Goal: Information Seeking & Learning: Learn about a topic

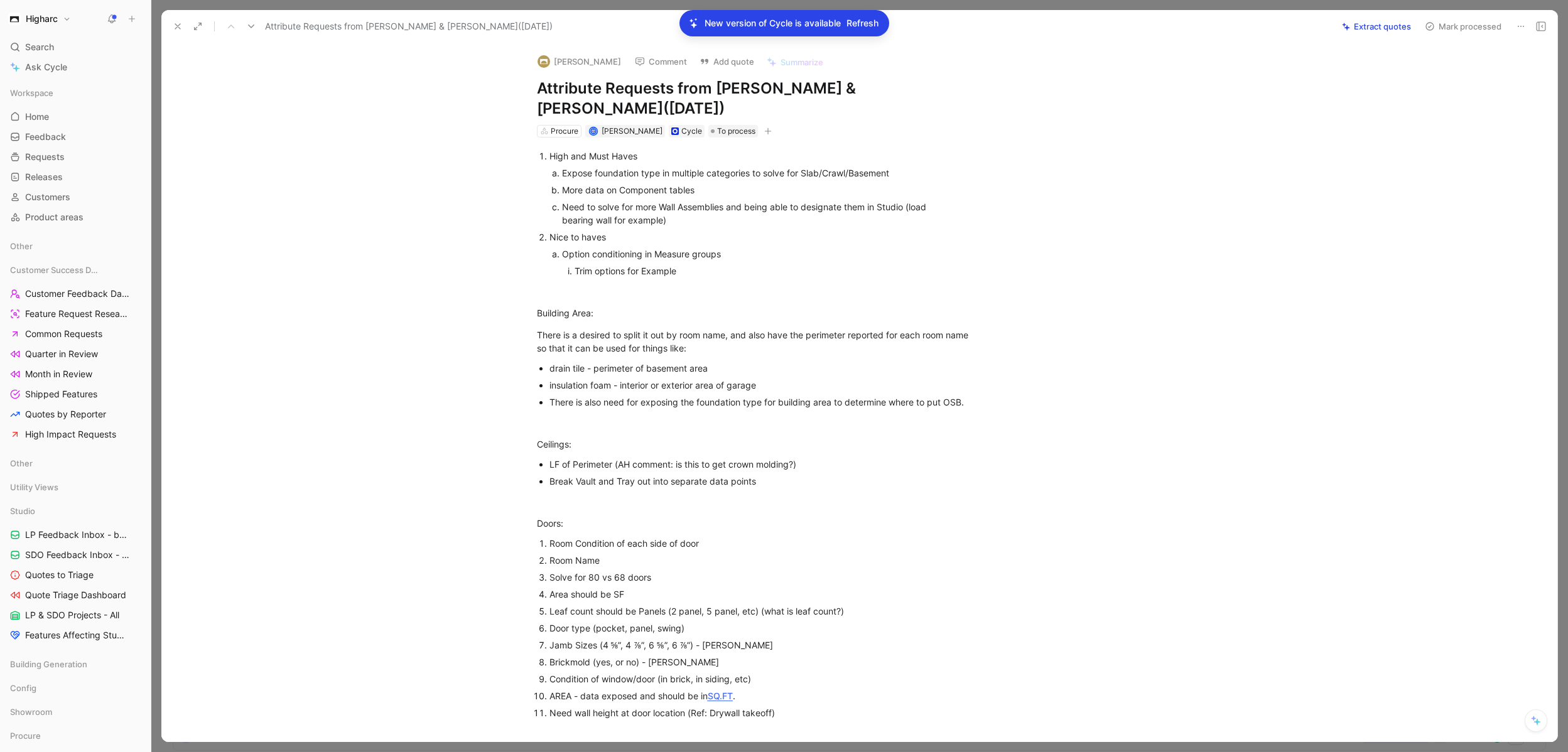
scroll to position [1439, 0]
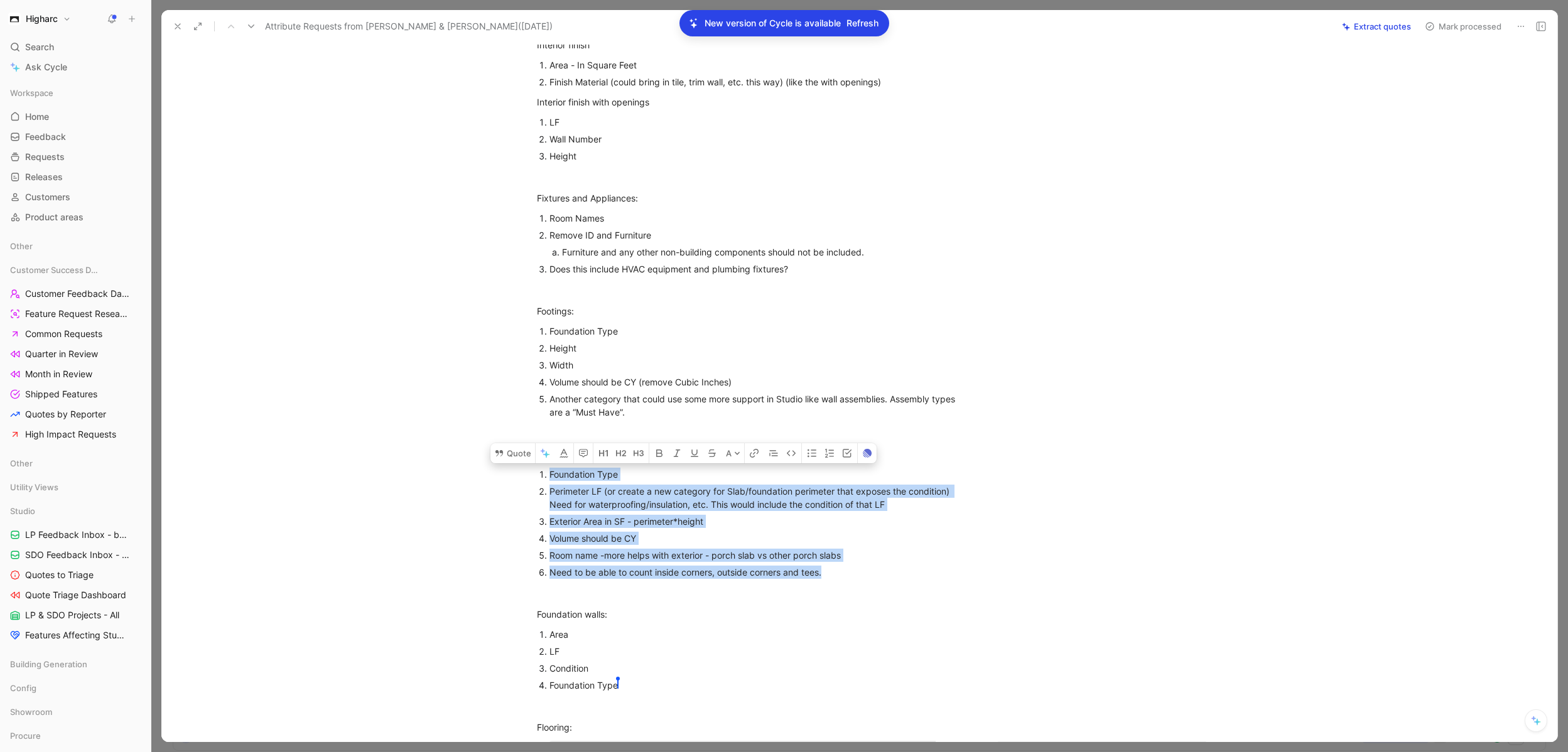
click at [883, 534] on div "Volume should be CY" at bounding box center [759, 539] width 422 height 14
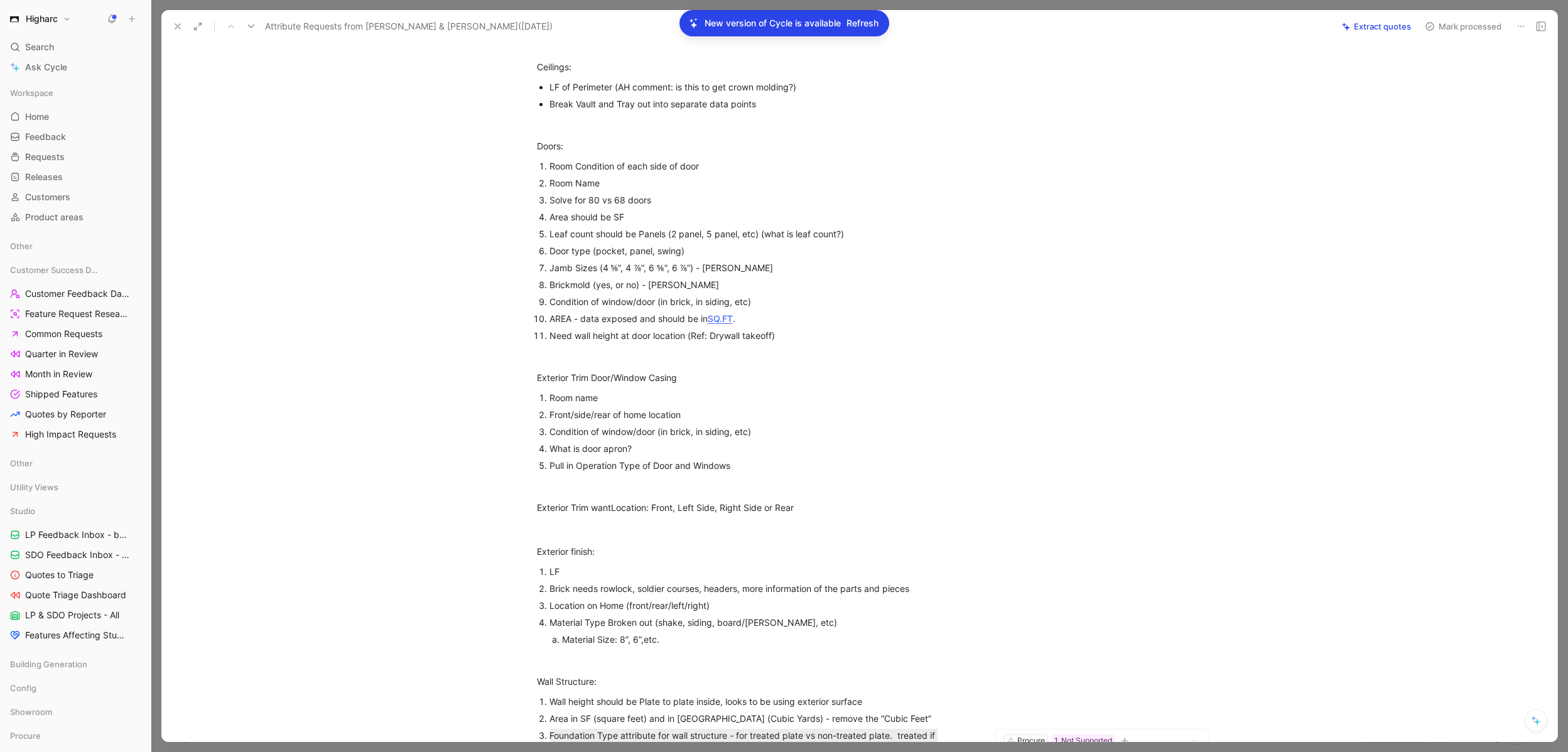
scroll to position [0, 0]
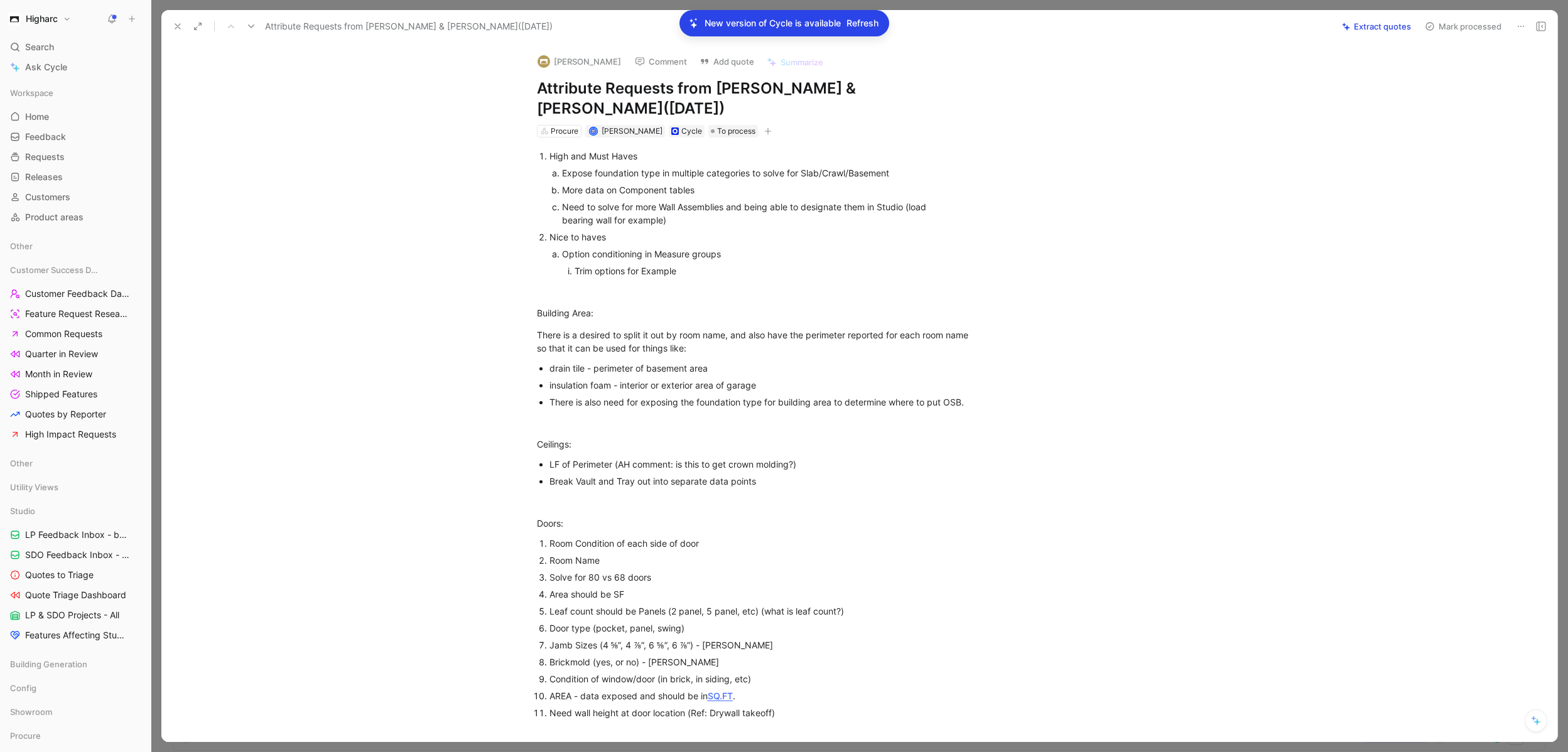
click at [179, 24] on icon at bounding box center [178, 26] width 10 height 10
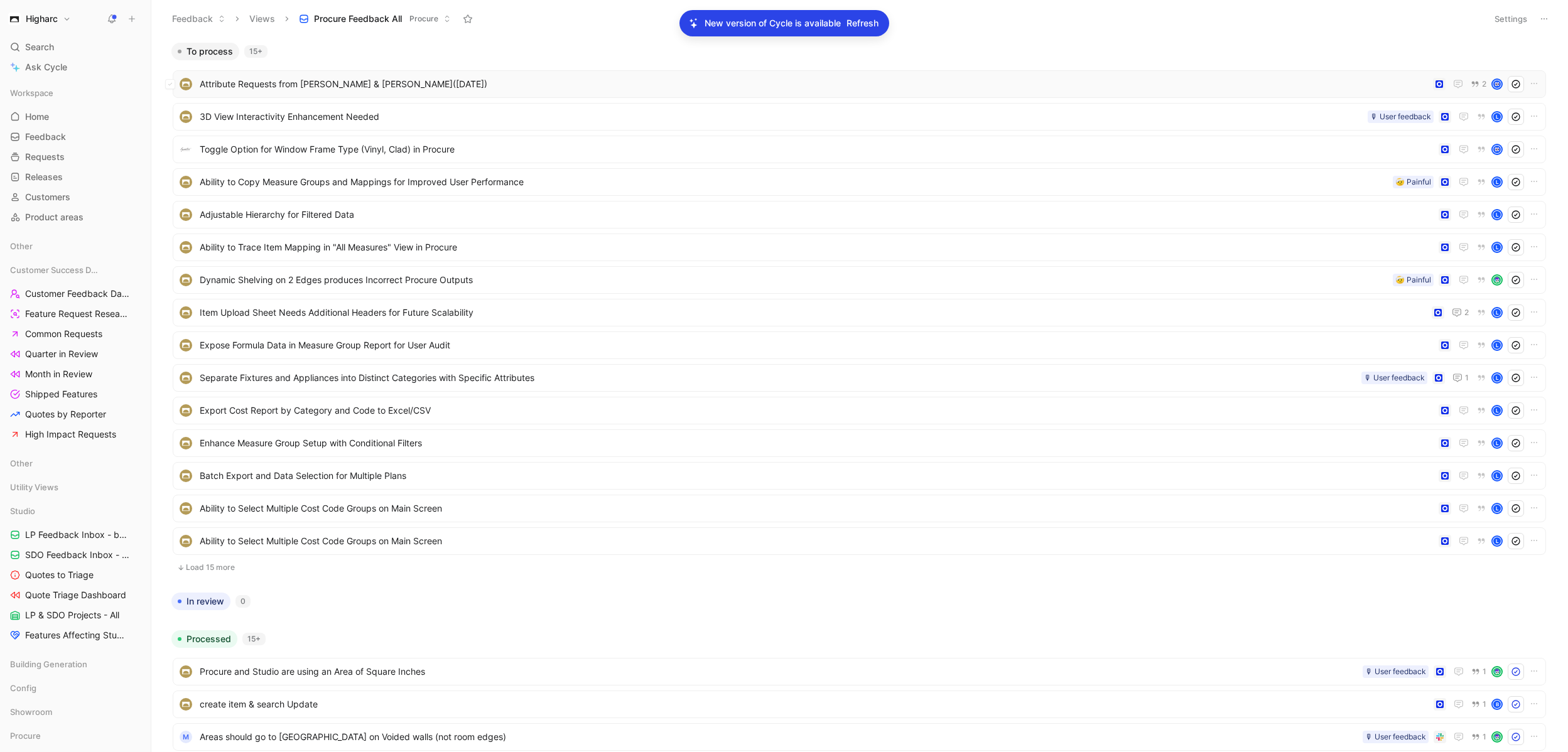
click at [368, 86] on span "Attribute Requests from [PERSON_NAME] & [PERSON_NAME]([DATE])" at bounding box center [813, 84] width 1228 height 15
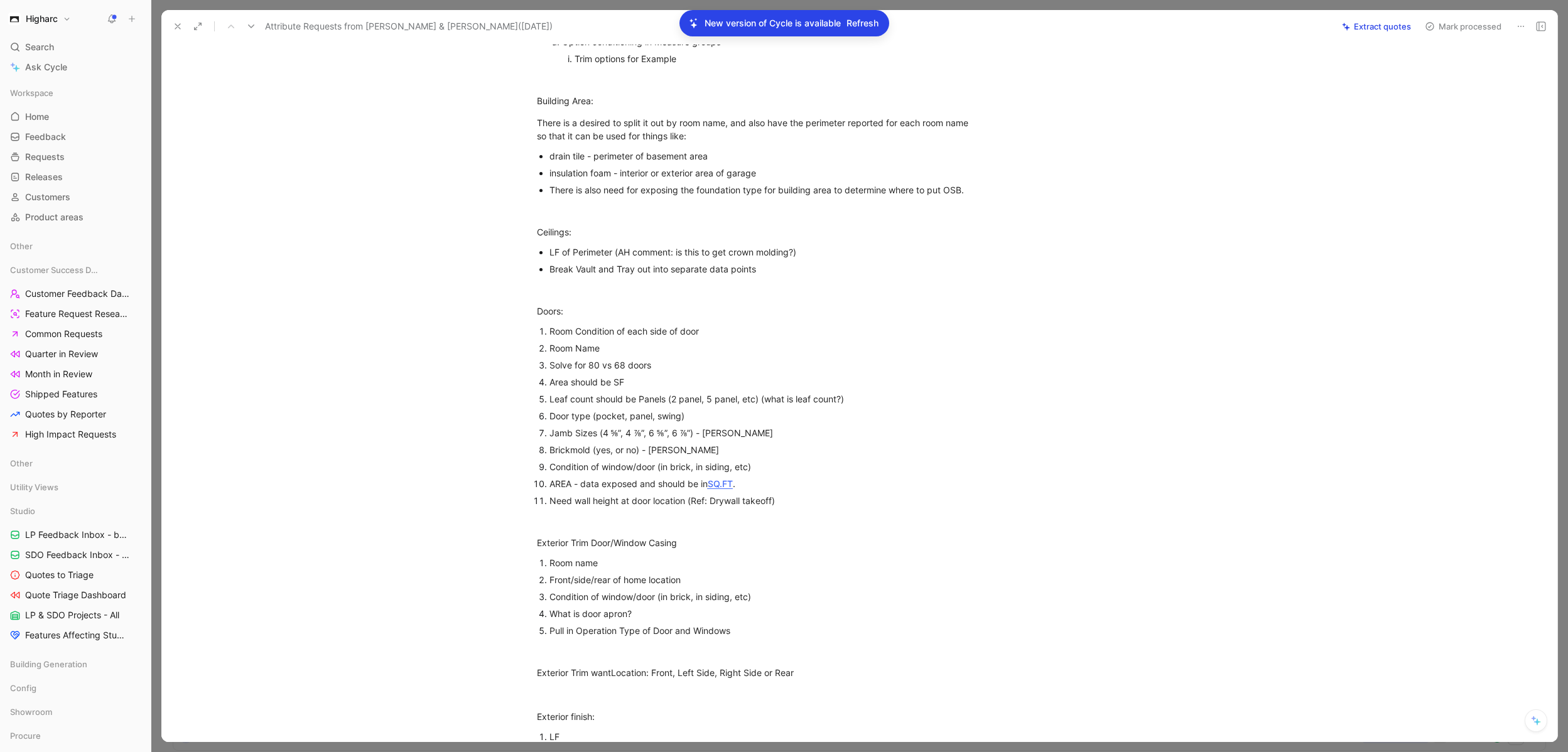
scroll to position [226, 0]
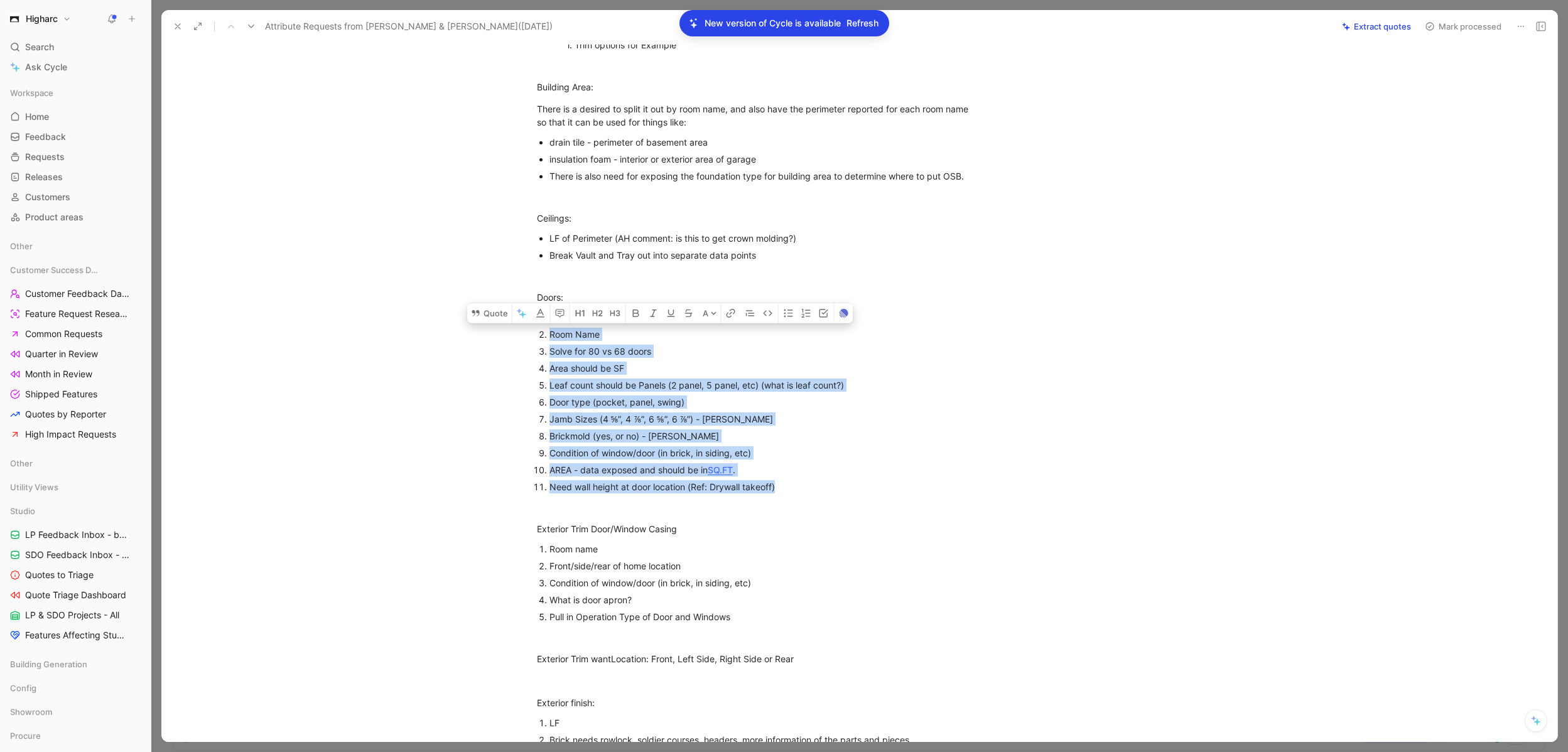
drag, startPoint x: 793, startPoint y: 482, endPoint x: 562, endPoint y: 333, distance: 274.9
click at [559, 326] on ol "Room Condition of each side of door Room Name Solve for 80 vs 68 doors Area sho…" at bounding box center [755, 402] width 482 height 186
click at [730, 428] on p "Brickmold (yes, or no) - [PERSON_NAME]" at bounding box center [759, 436] width 422 height 17
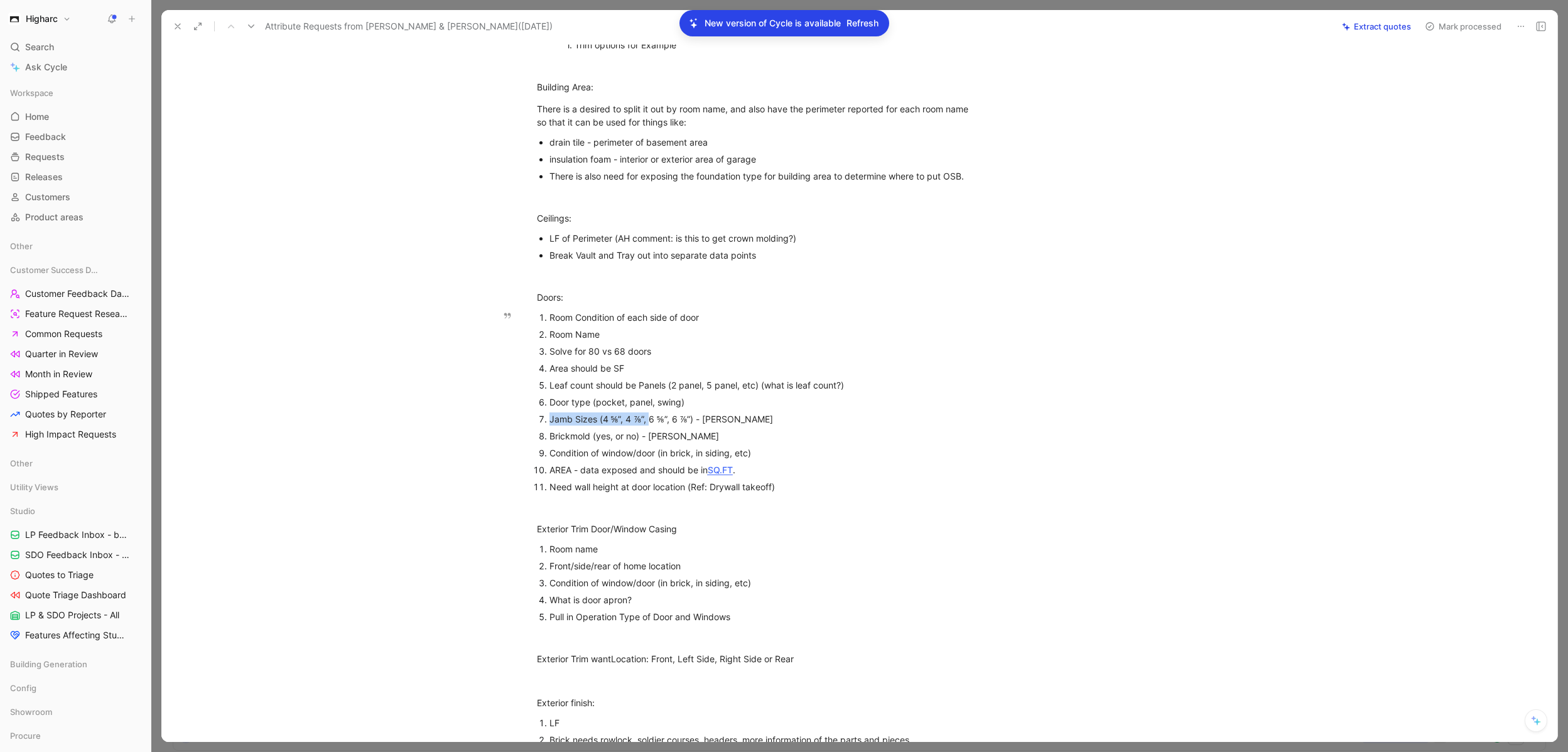
drag, startPoint x: 646, startPoint y: 419, endPoint x: 518, endPoint y: 414, distance: 128.1
click at [518, 414] on ol "Room Condition of each side of door Room Name Solve for 80 vs 68 doors Area sho…" at bounding box center [755, 402] width 482 height 186
click at [674, 439] on div "Brickmold (yes, or no) - [PERSON_NAME]" at bounding box center [759, 436] width 422 height 14
drag, startPoint x: 689, startPoint y: 405, endPoint x: 540, endPoint y: 398, distance: 149.2
click at [549, 398] on li "Door type (pocket, panel, swing)" at bounding box center [759, 403] width 422 height 17
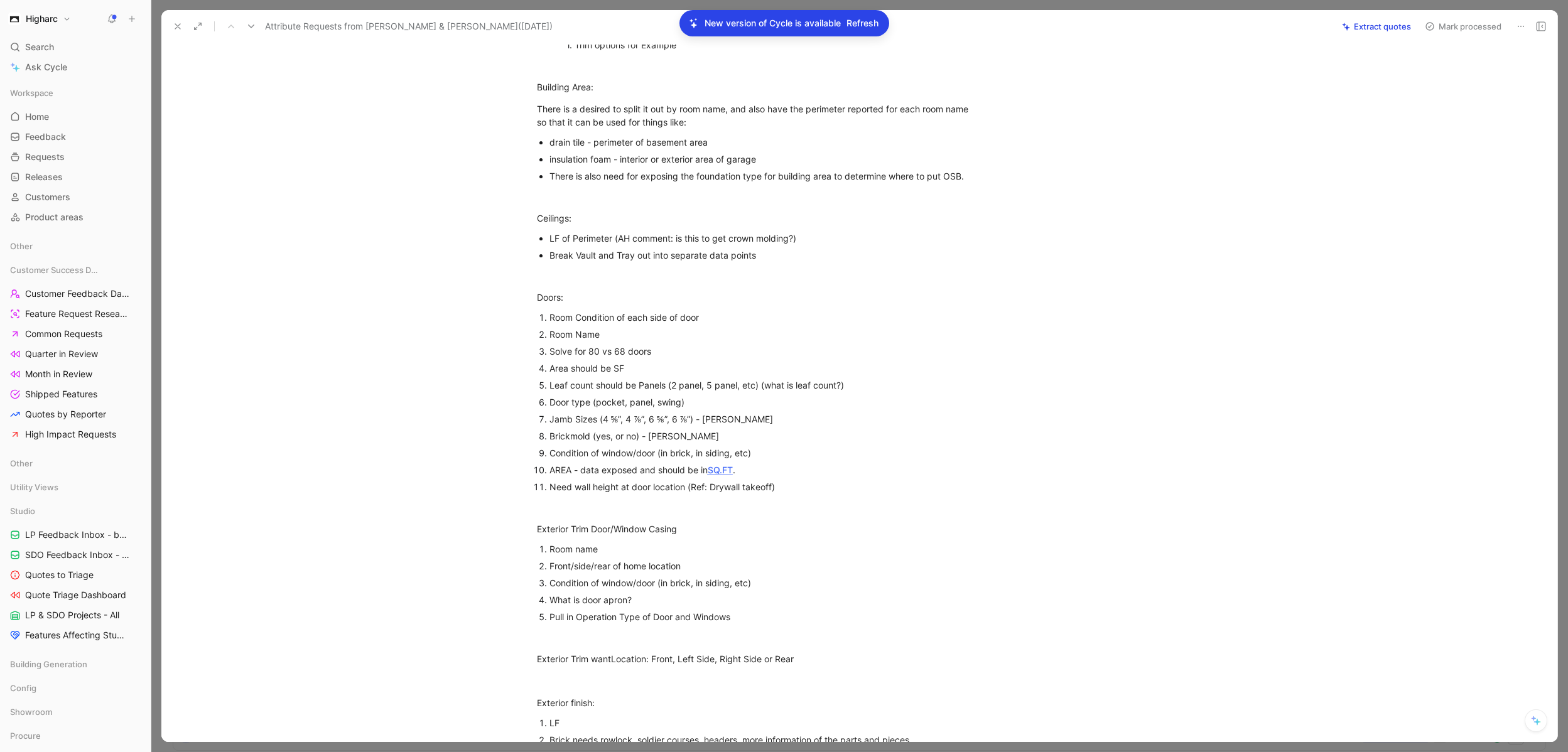
click at [761, 415] on div "Jamb Sizes (4 ⅝”, 4 ⅞”, 6 ⅝”, 6 ⅞”) - [PERSON_NAME]" at bounding box center [759, 419] width 422 height 14
drag, startPoint x: 752, startPoint y: 417, endPoint x: 603, endPoint y: 288, distance: 197.1
click at [519, 418] on ol "Room Condition of each side of door Room Name Solve for 80 vs 68 doors Area sho…" at bounding box center [755, 402] width 482 height 186
click at [734, 439] on div "Brickmold (yes, or no) - [PERSON_NAME]" at bounding box center [759, 436] width 422 height 14
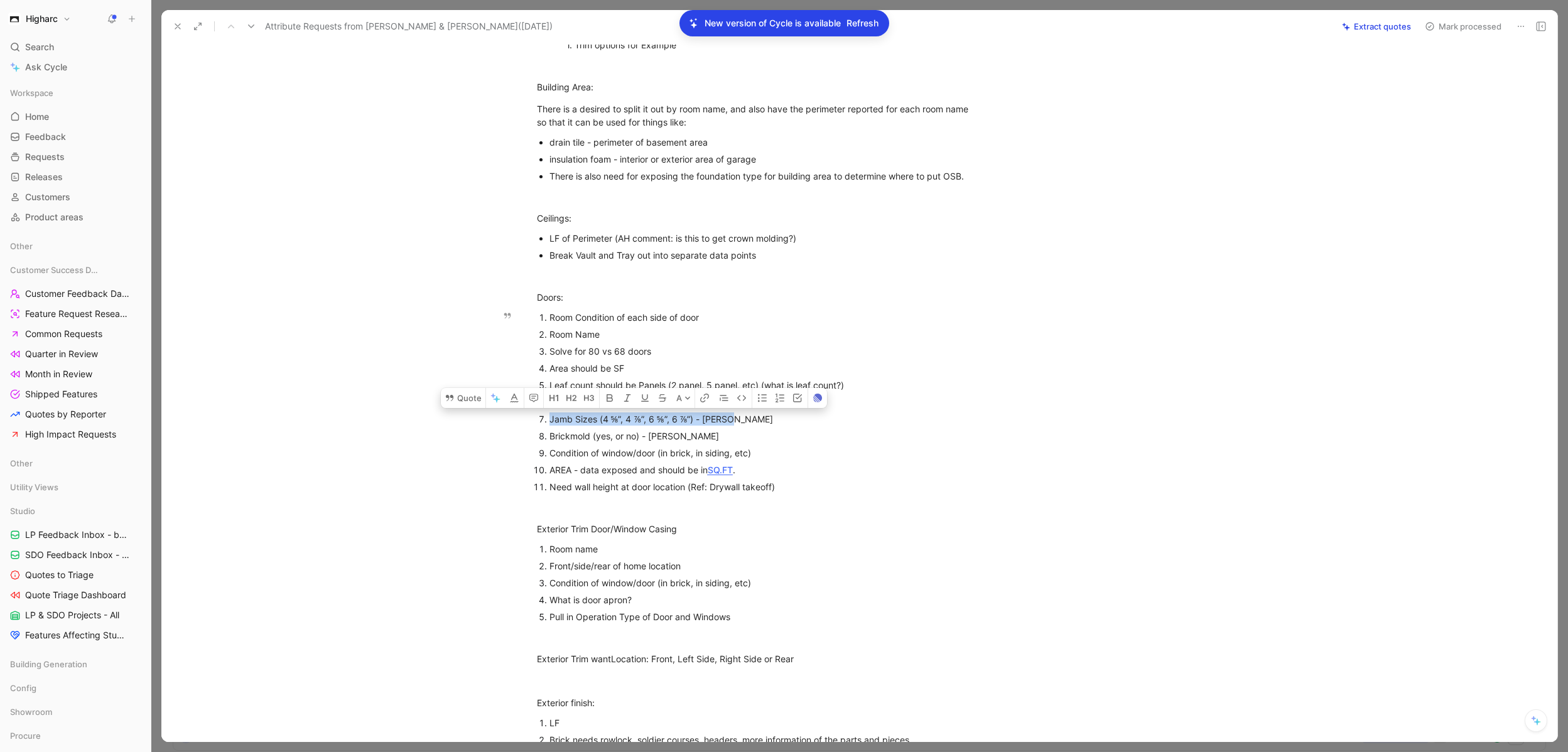
drag, startPoint x: 742, startPoint y: 420, endPoint x: 569, endPoint y: 411, distance: 173.2
click at [569, 411] on p "Jamb Sizes (4 ⅝”, 4 ⅞”, 6 ⅝”, 6 ⅞”) - [PERSON_NAME]" at bounding box center [759, 420] width 422 height 17
click at [712, 420] on span "Jamb Sizes (4 ⅝”, 4 ⅞”, 6 ⅝”, 6 ⅞”) - [PERSON_NAME]" at bounding box center [661, 419] width 224 height 11
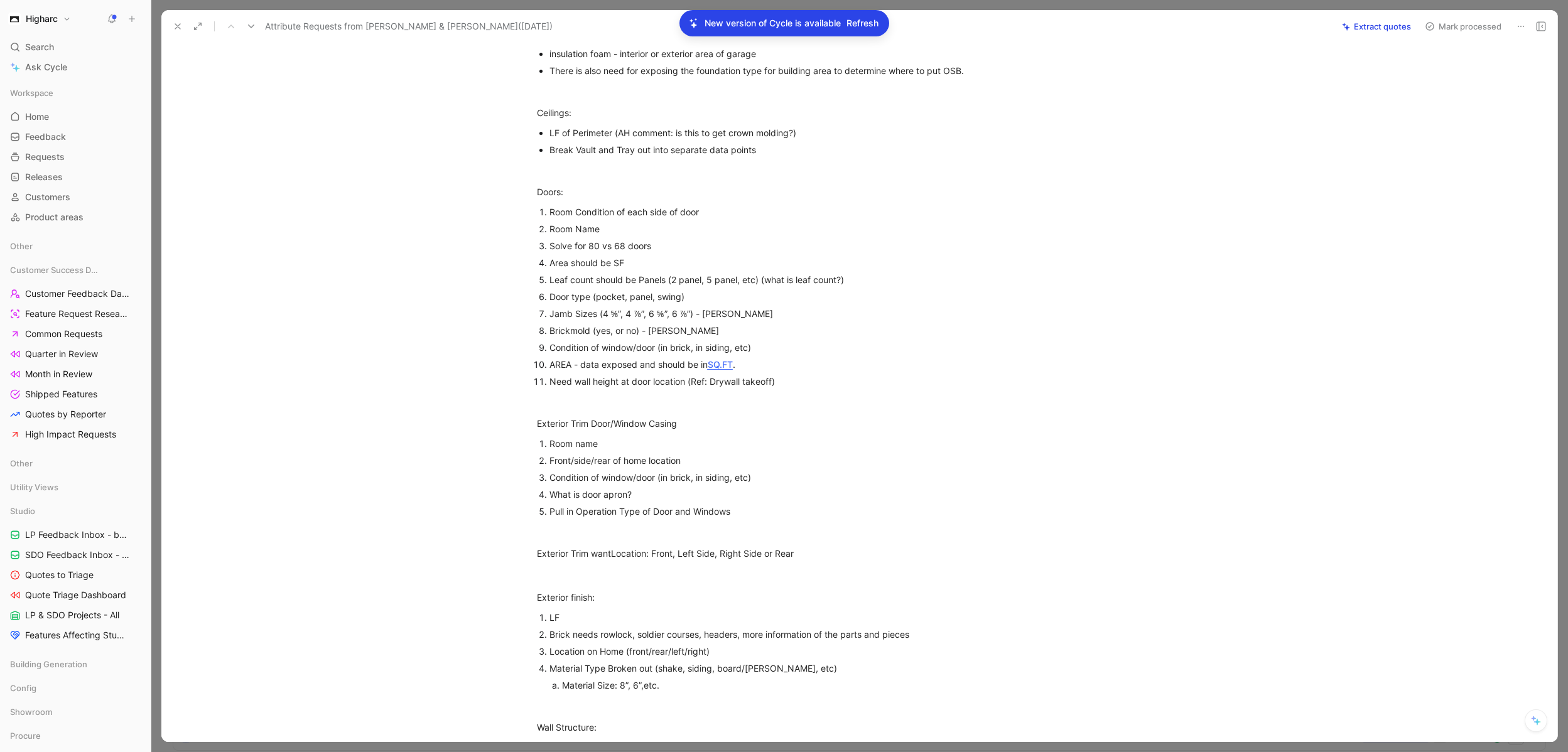
scroll to position [301, 0]
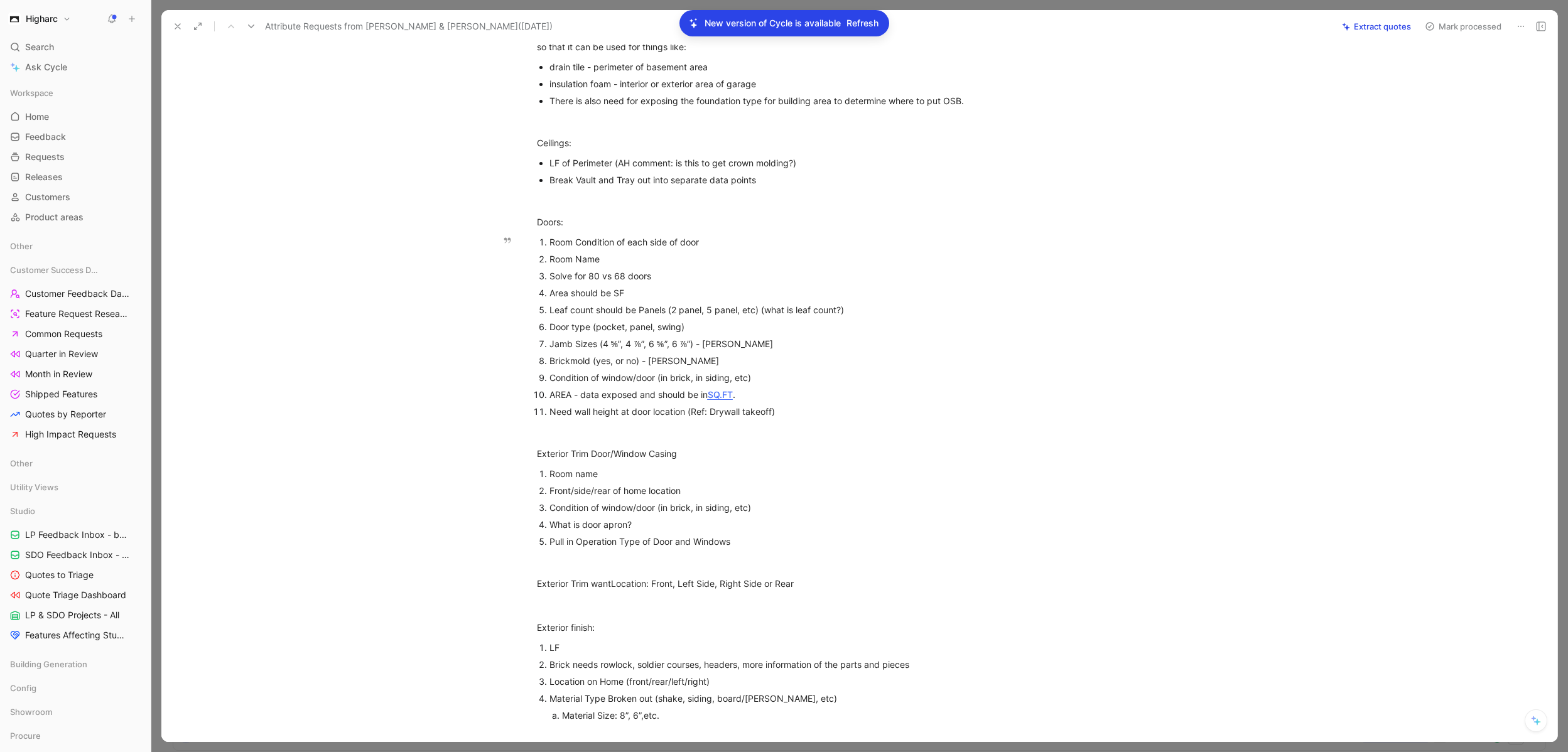
click at [634, 293] on div "Area should be SF" at bounding box center [759, 293] width 422 height 14
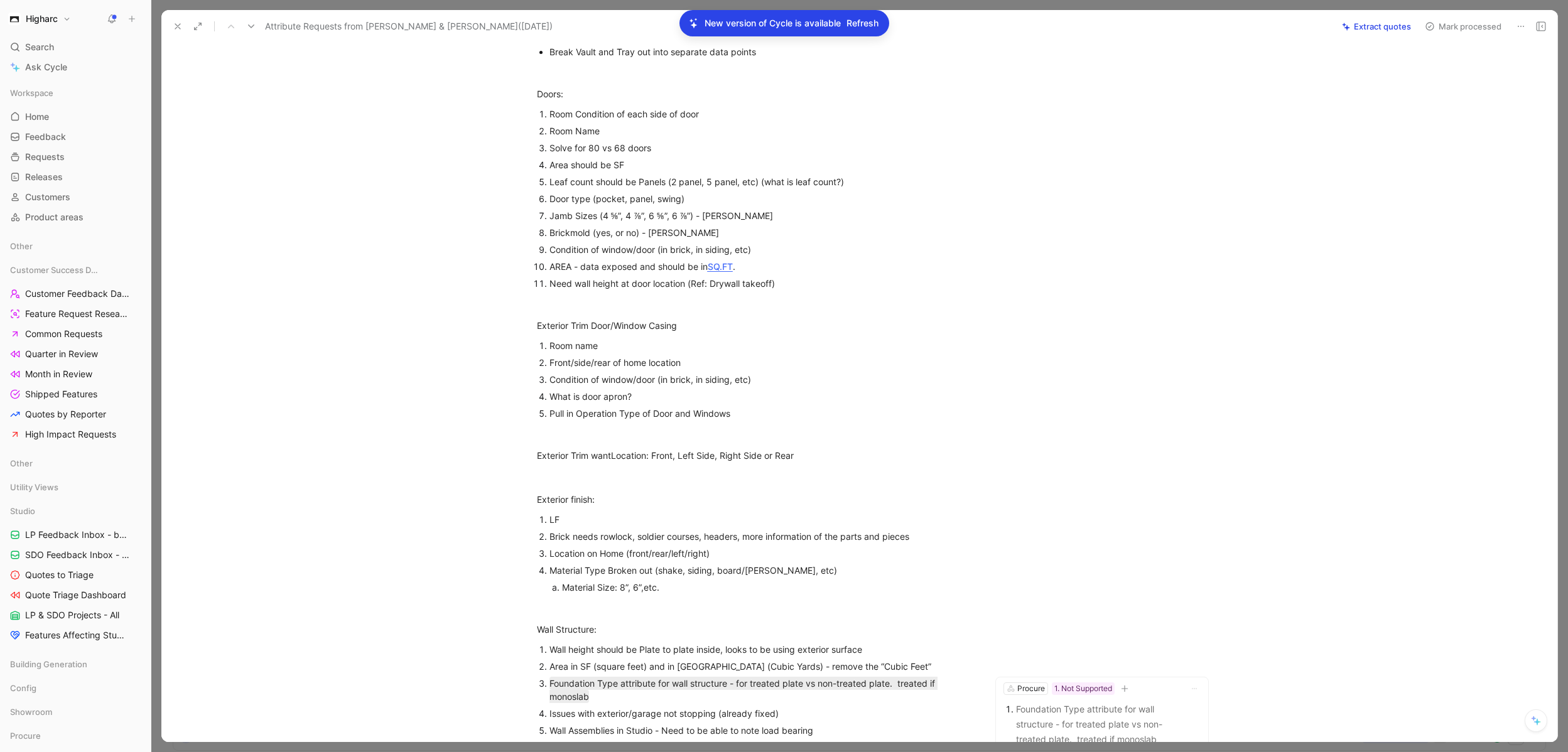
scroll to position [452, 0]
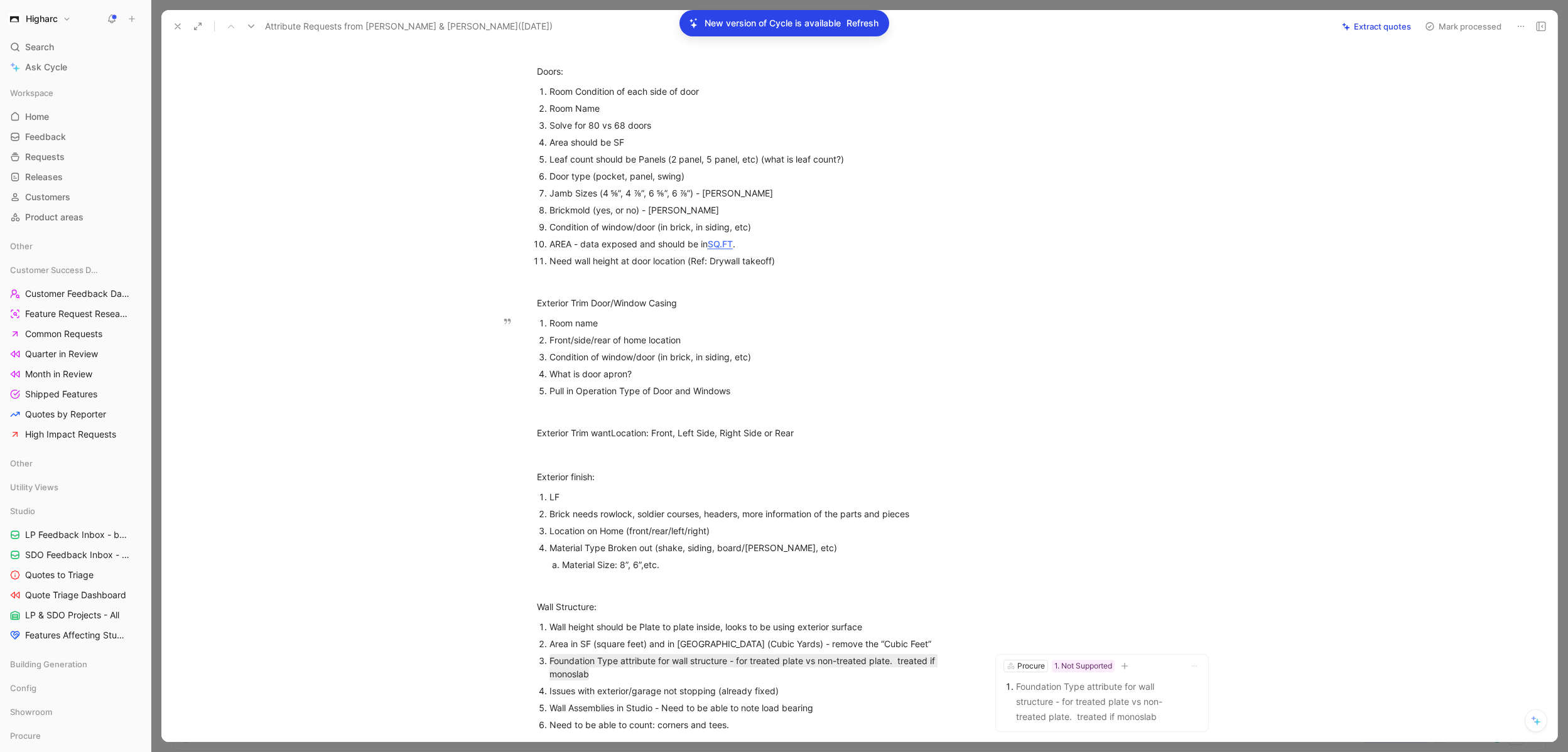
click at [751, 391] on div "Pull in Operation Type of Door and Windows" at bounding box center [759, 391] width 422 height 14
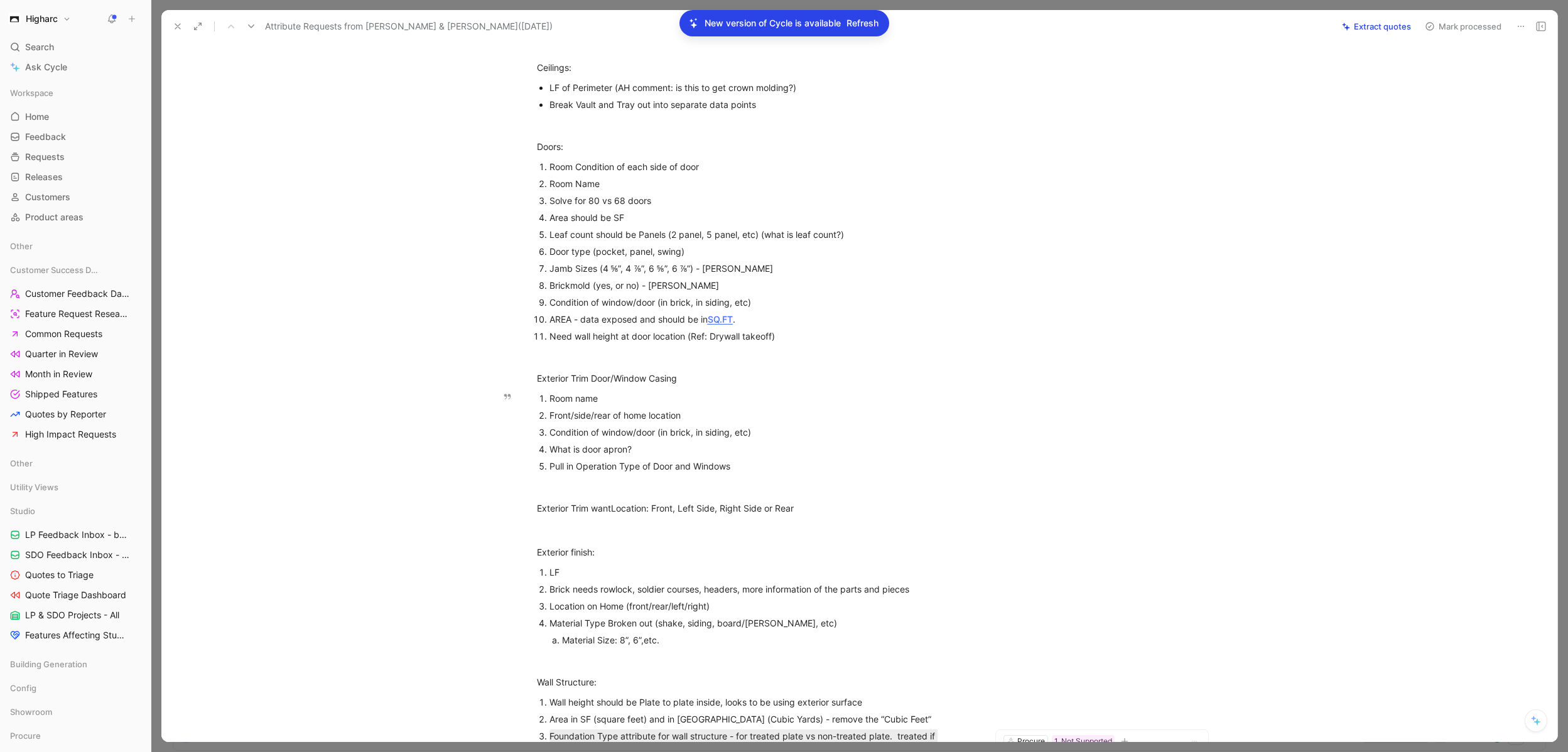
click at [736, 468] on div "Pull in Operation Type of Door and Windows" at bounding box center [759, 466] width 422 height 14
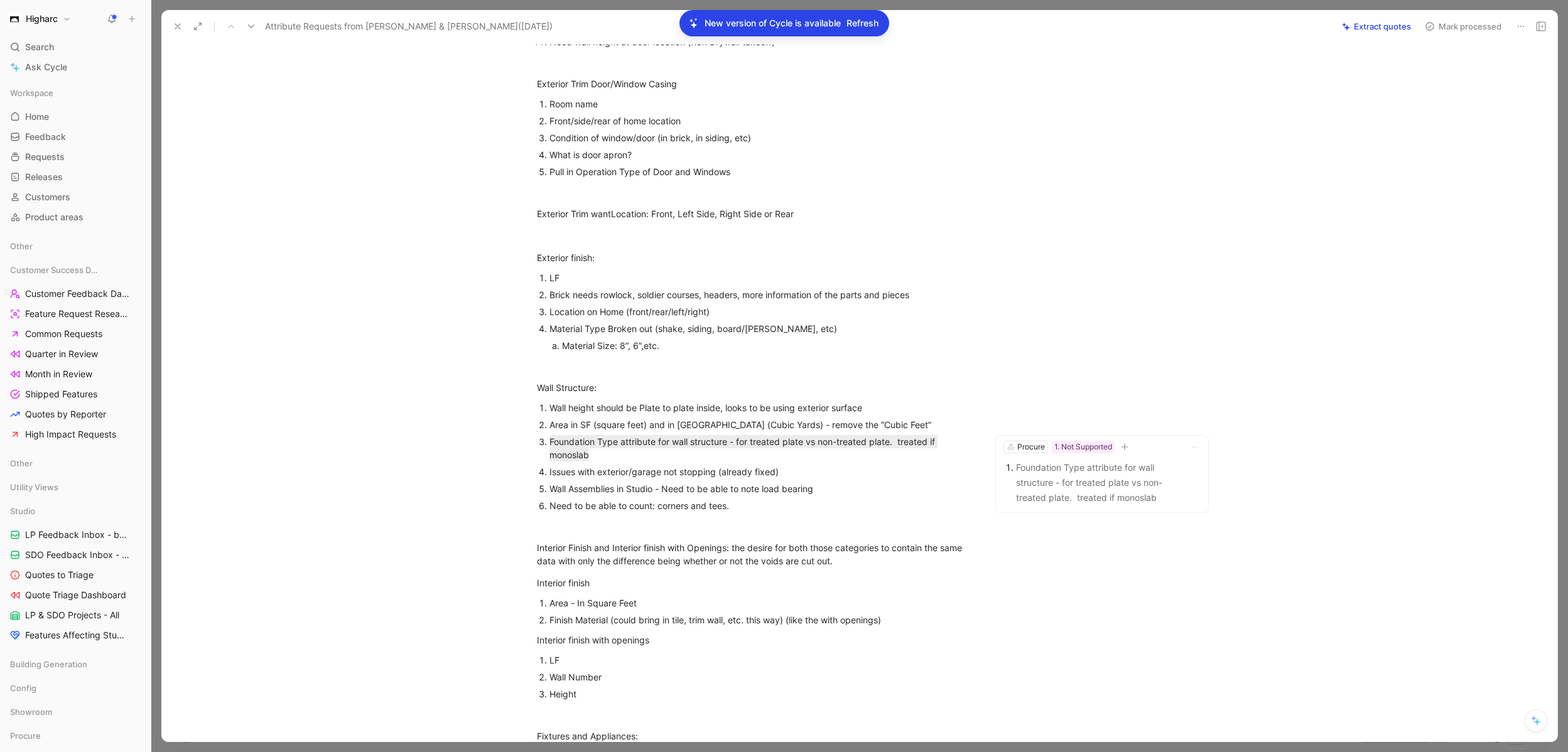
scroll to position [679, 0]
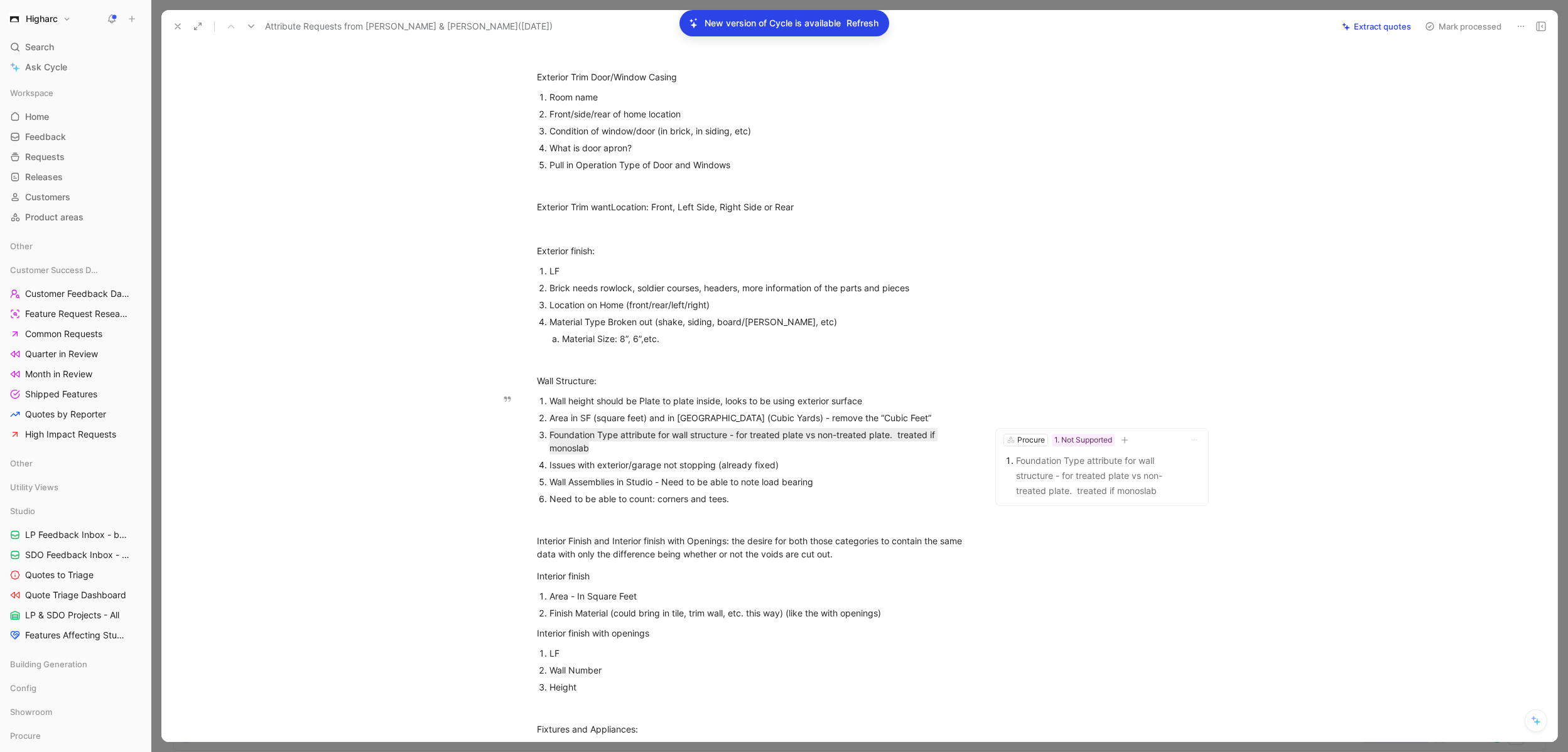
click at [591, 446] on div "Foundation Type attribute for wall structure - for treated plate vs non-treated…" at bounding box center [759, 441] width 422 height 26
drag, startPoint x: 545, startPoint y: 432, endPoint x: 686, endPoint y: 434, distance: 141.0
click at [686, 434] on span "Foundation Type attribute for wall structure - for treated plate vs non-treated…" at bounding box center [743, 441] width 388 height 24
click at [740, 456] on p "Foundation Type attribute for wall structure - for treated plate vs non-treated…" at bounding box center [759, 441] width 422 height 30
drag, startPoint x: 733, startPoint y: 436, endPoint x: 761, endPoint y: 434, distance: 28.1
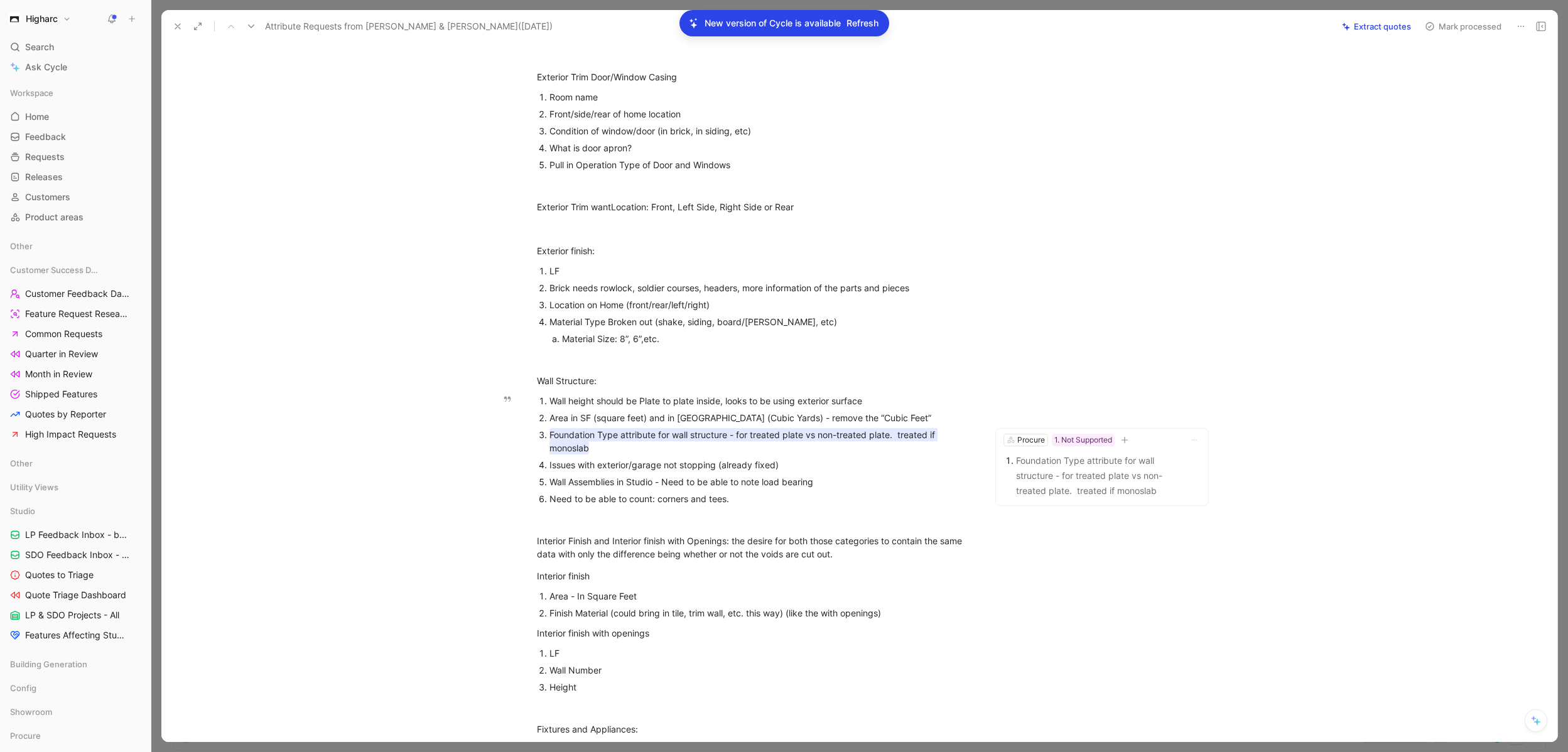
click at [761, 434] on span "Foundation Type attribute for wall structure - for treated plate vs non-treated…" at bounding box center [743, 441] width 388 height 24
click at [608, 449] on div "Foundation Type attribute for wall structure - for treated plate vs non-treated…" at bounding box center [759, 441] width 422 height 26
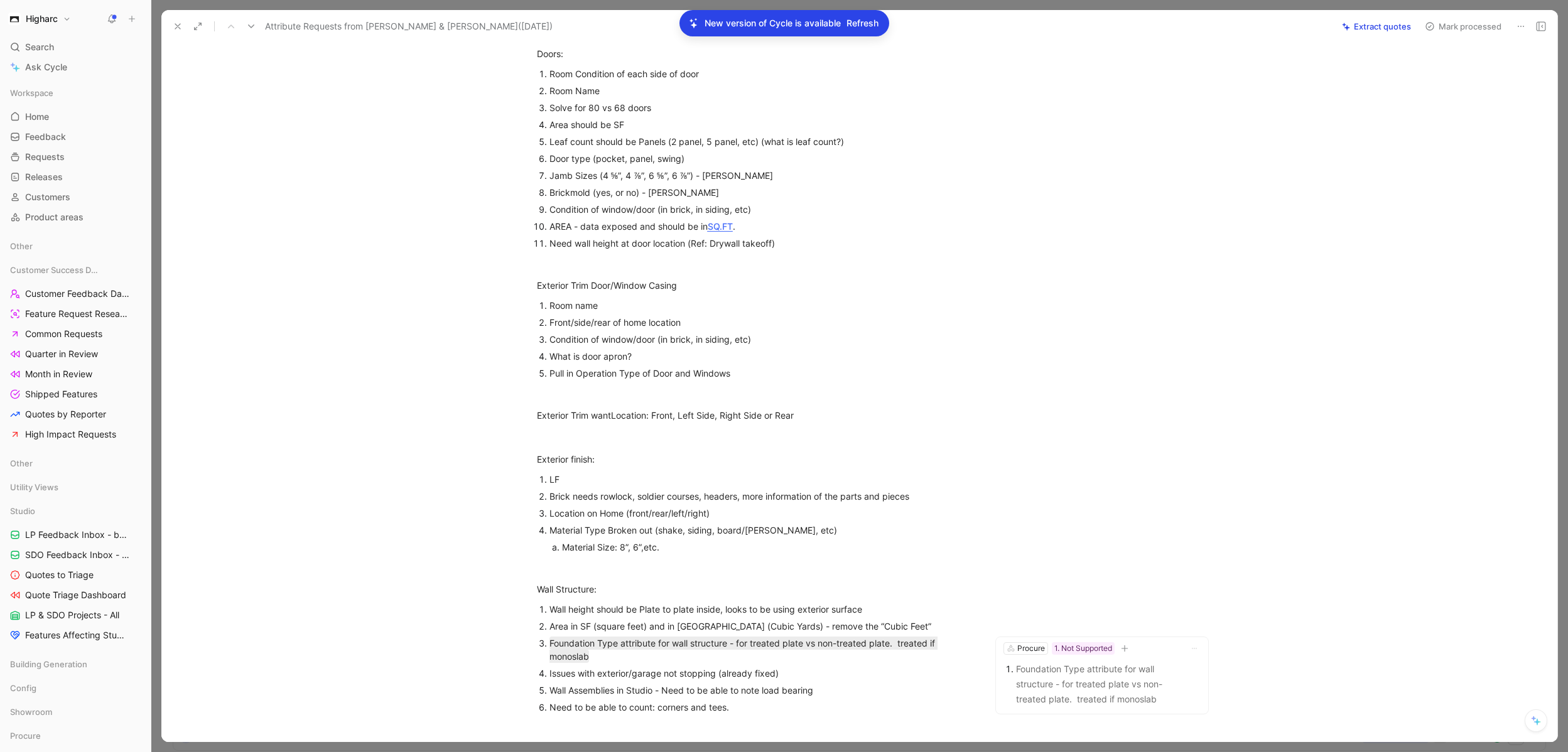
scroll to position [475, 0]
drag, startPoint x: 784, startPoint y: 521, endPoint x: 578, endPoint y: 516, distance: 206.1
click at [578, 516] on p "Material Type Broken out (shake, siding, board/[PERSON_NAME], etc)" at bounding box center [759, 525] width 422 height 17
click at [636, 363] on span "Pull in Operation Type of Door and Windows" at bounding box center [639, 368] width 180 height 11
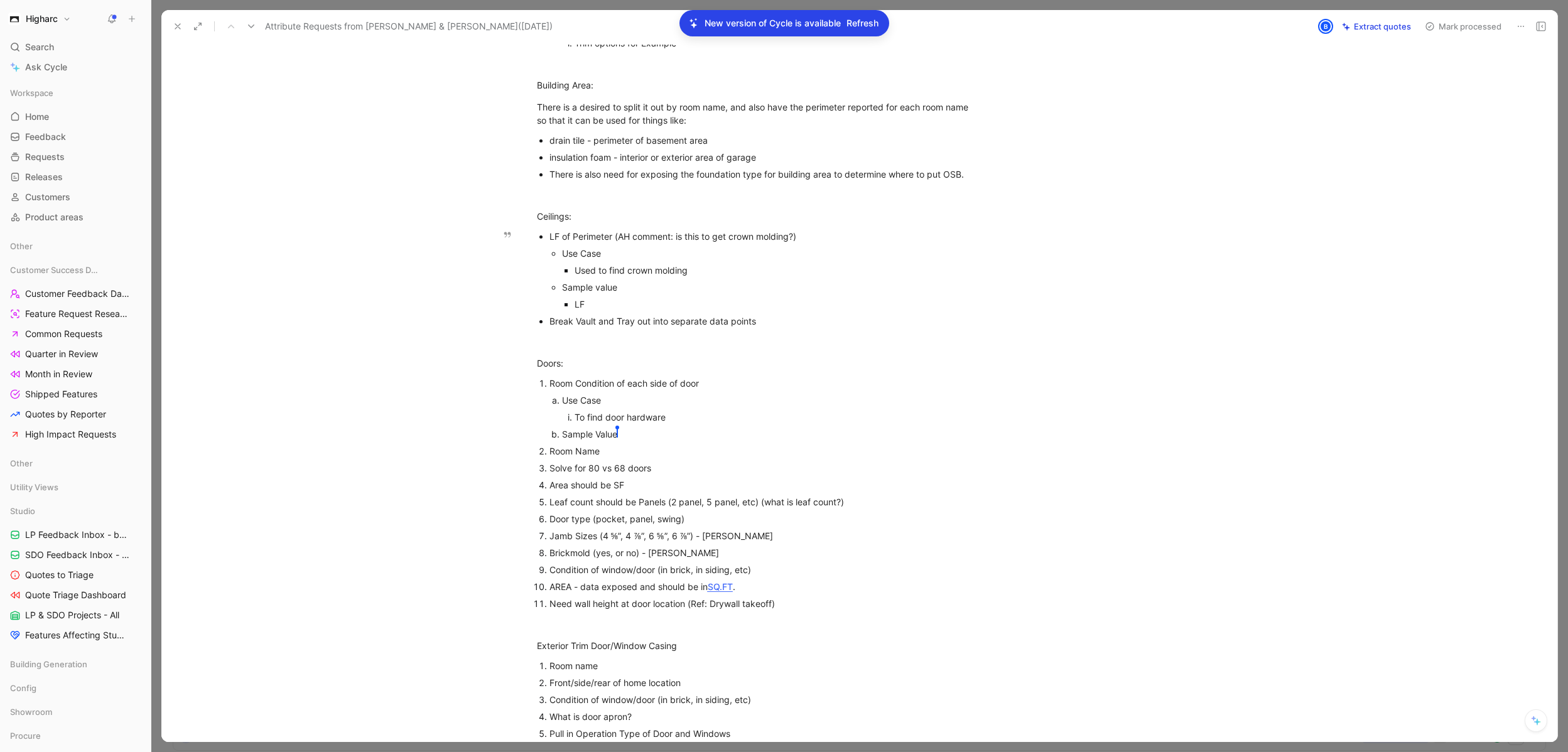
scroll to position [245, 0]
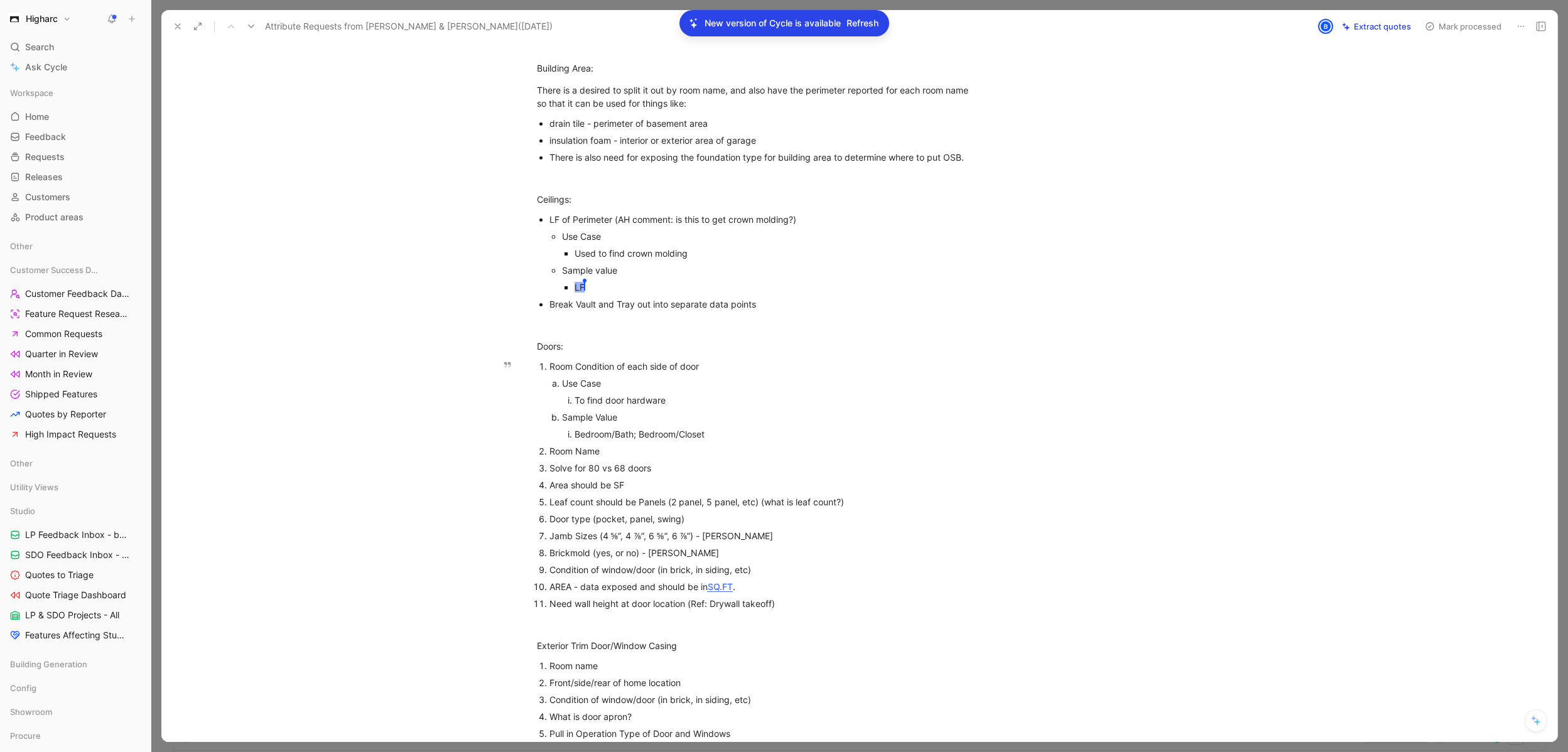
click at [731, 429] on div "Bedroom/Bath; Bedroom/Closet" at bounding box center [749, 434] width 349 height 14
drag, startPoint x: 674, startPoint y: 559, endPoint x: 543, endPoint y: 558, distance: 131.0
click at [549, 558] on li "Brickmold (yes, or no) - [PERSON_NAME]" at bounding box center [759, 553] width 422 height 17
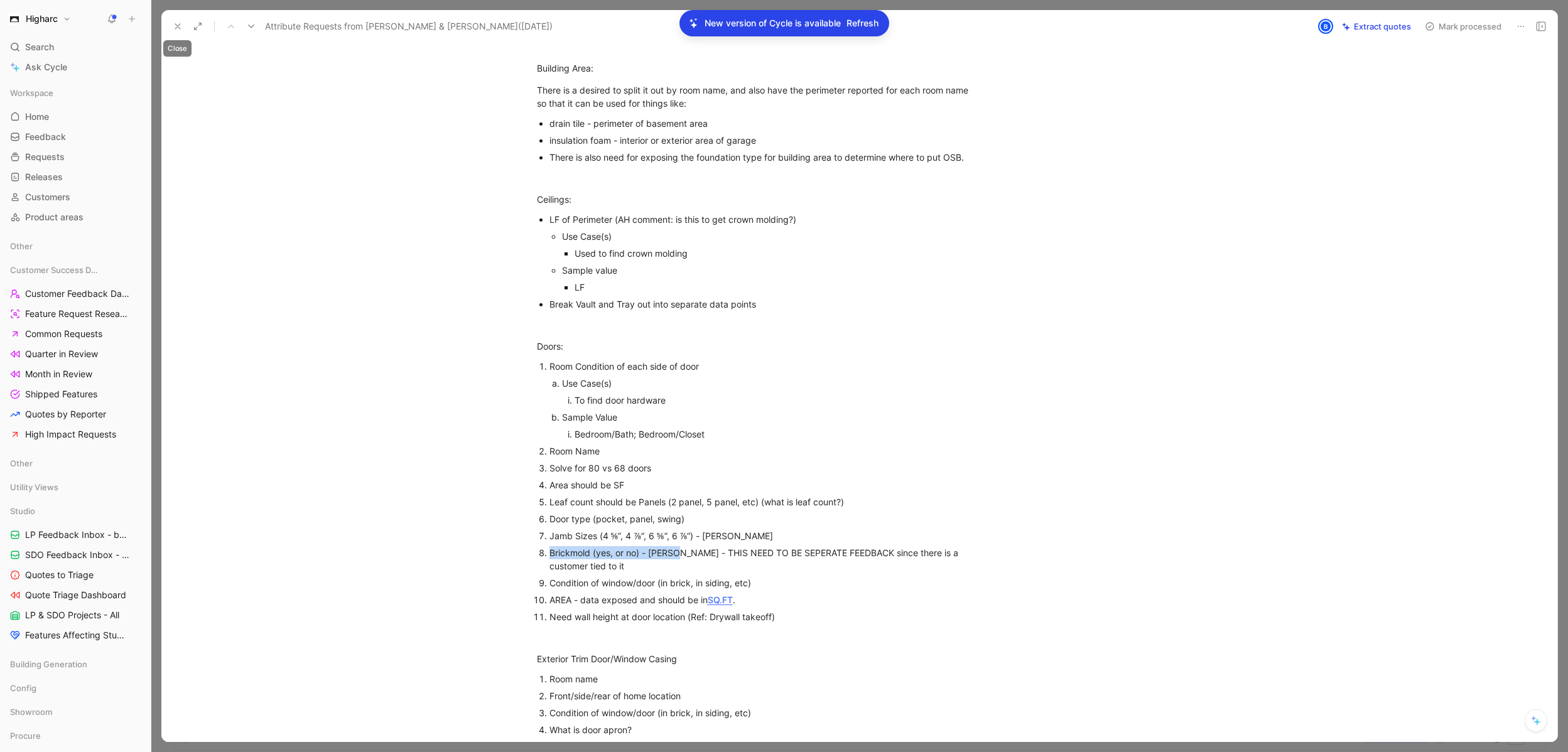
click at [180, 25] on icon at bounding box center [178, 26] width 10 height 10
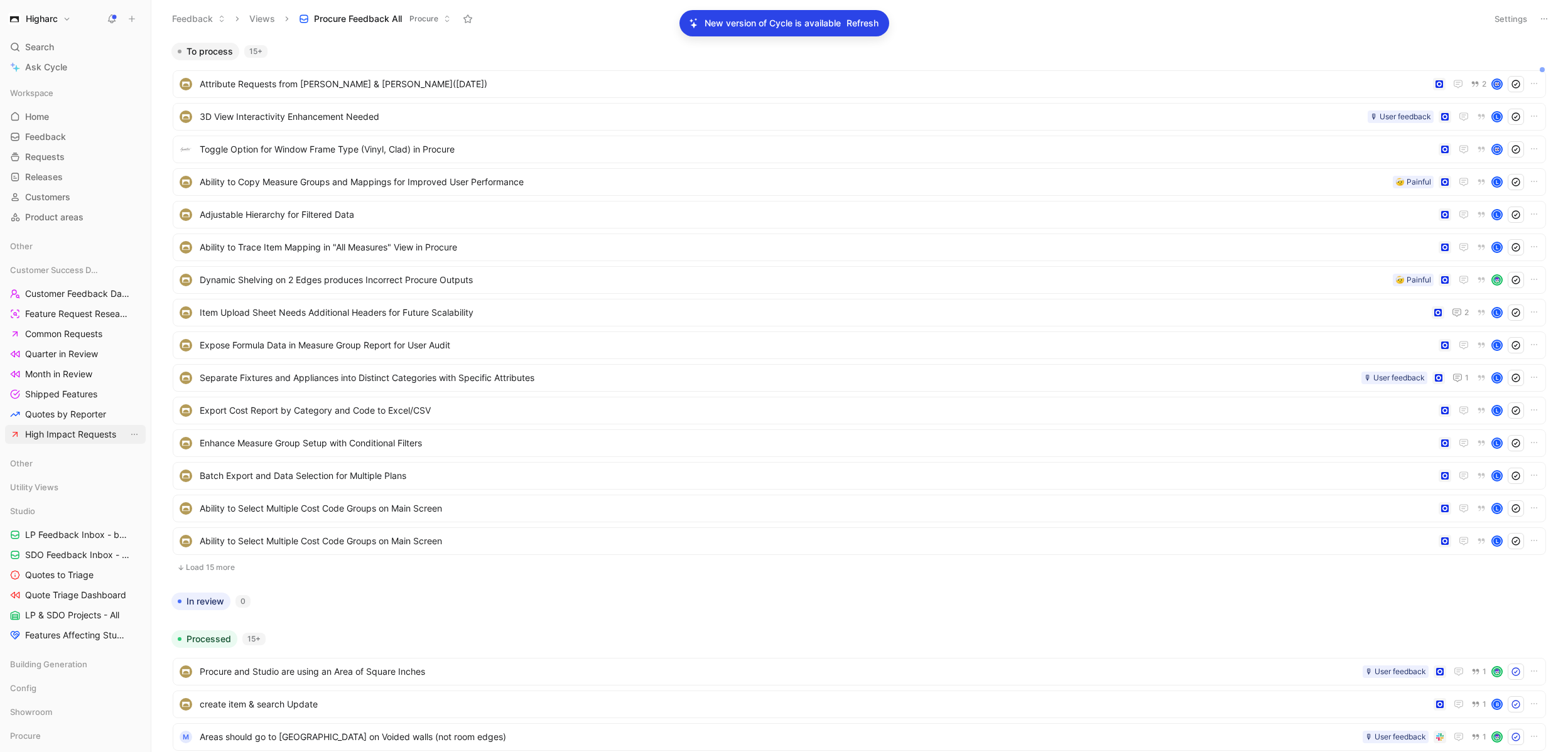
click at [93, 440] on span "High Impact Requests" at bounding box center [70, 434] width 91 height 13
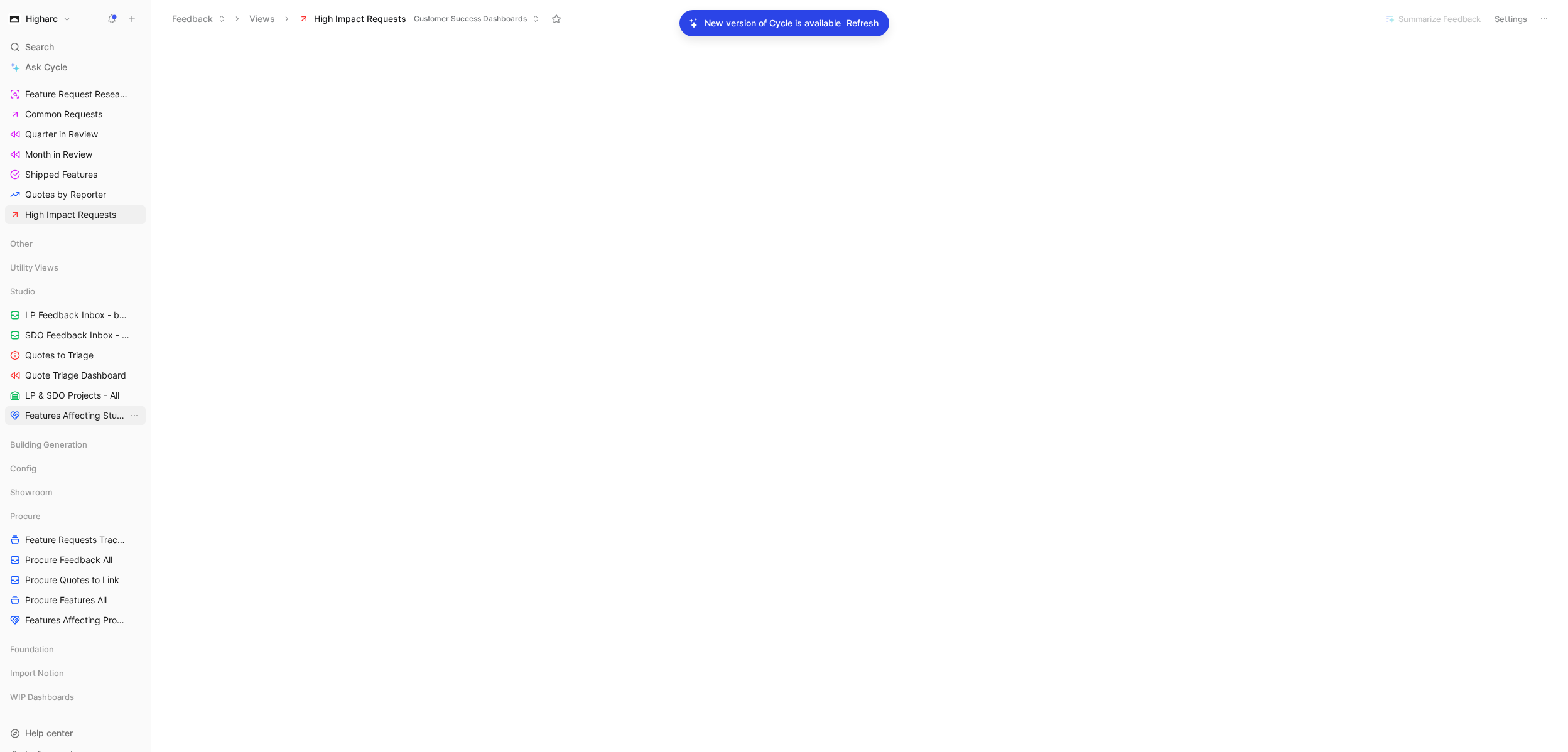
scroll to position [242, 0]
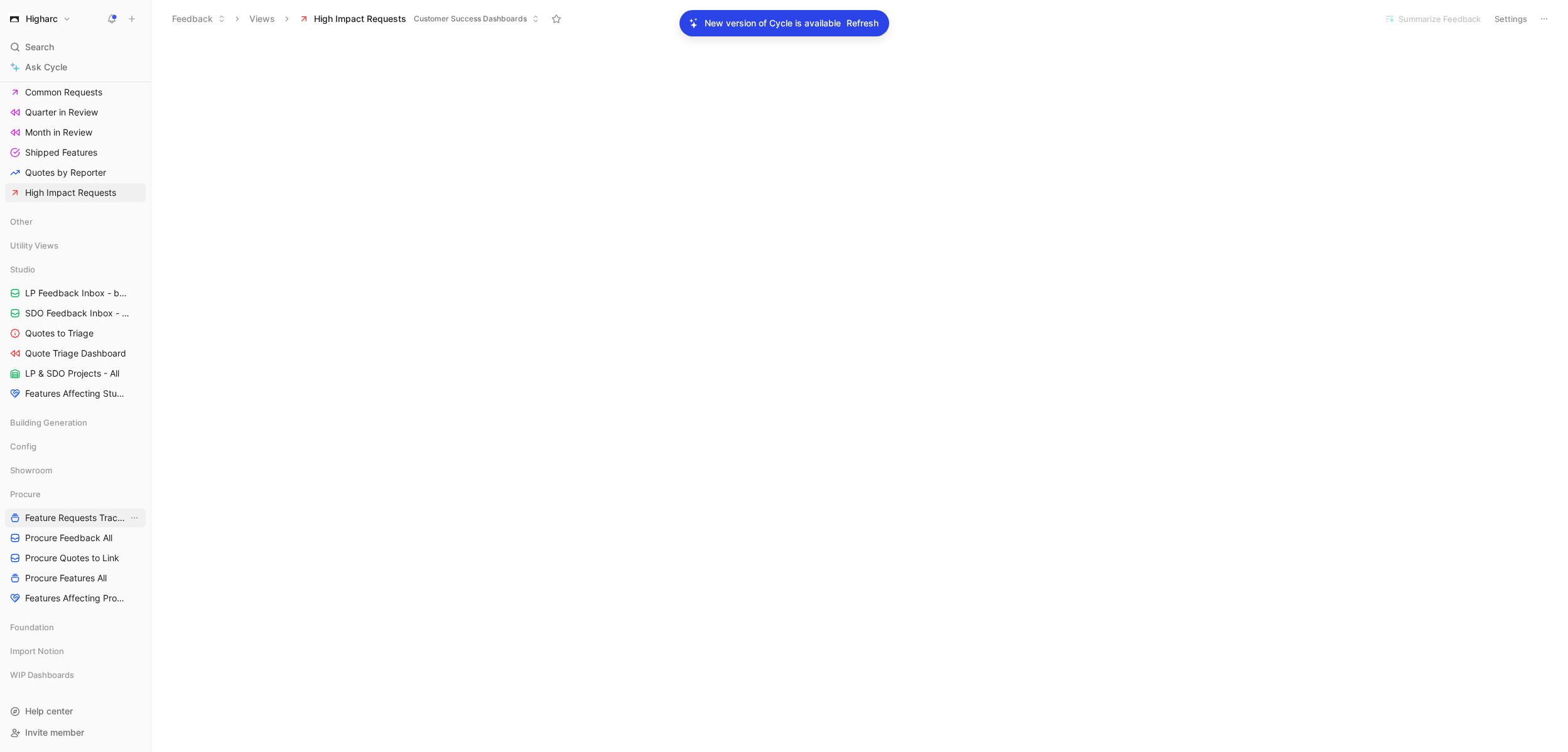
click at [85, 517] on span "Feature Requests Tracker" at bounding box center [76, 517] width 103 height 13
click at [89, 539] on span "Procure Feedback All" at bounding box center [69, 538] width 87 height 13
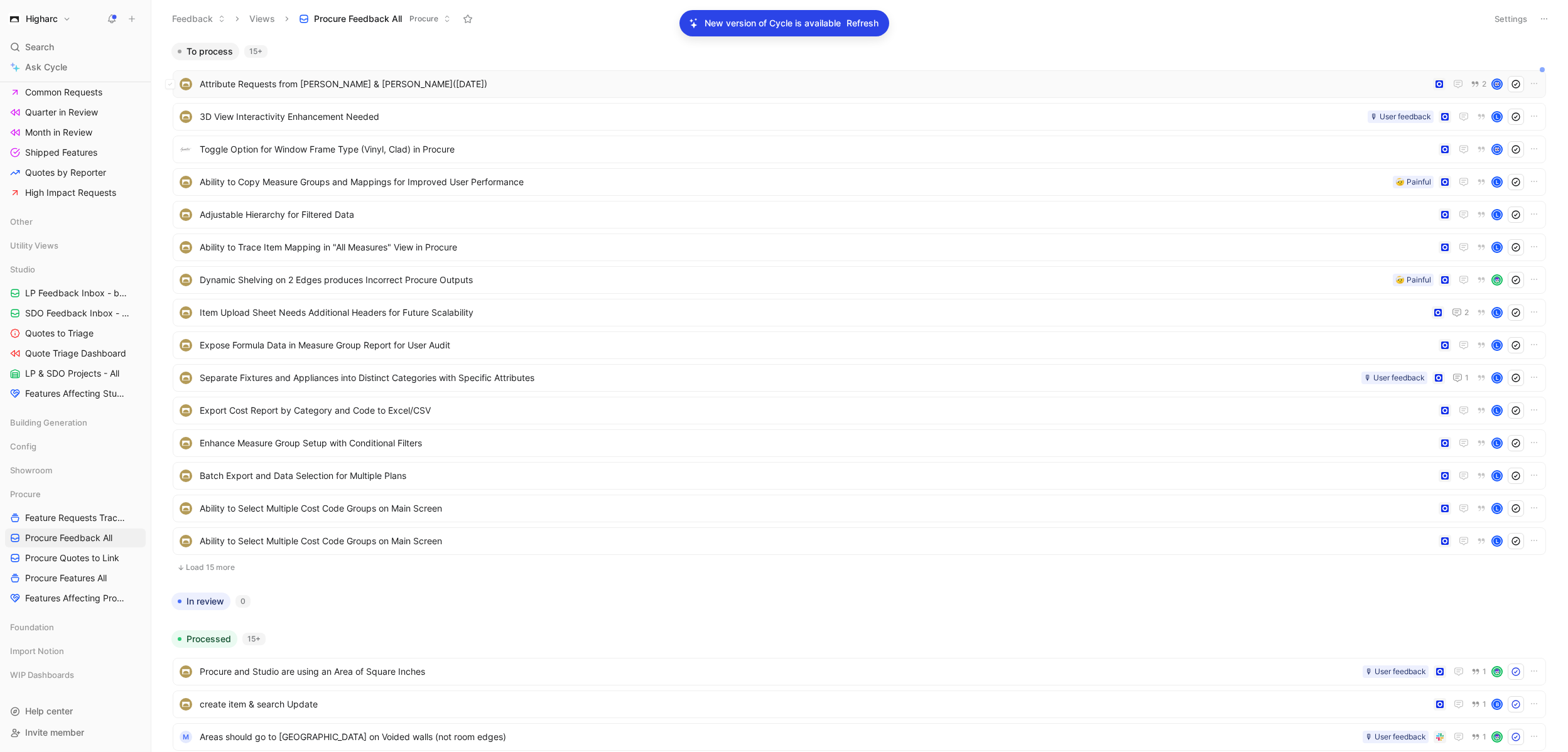
click at [378, 84] on span "Attribute Requests from [PERSON_NAME] & [PERSON_NAME]([DATE])" at bounding box center [813, 84] width 1228 height 15
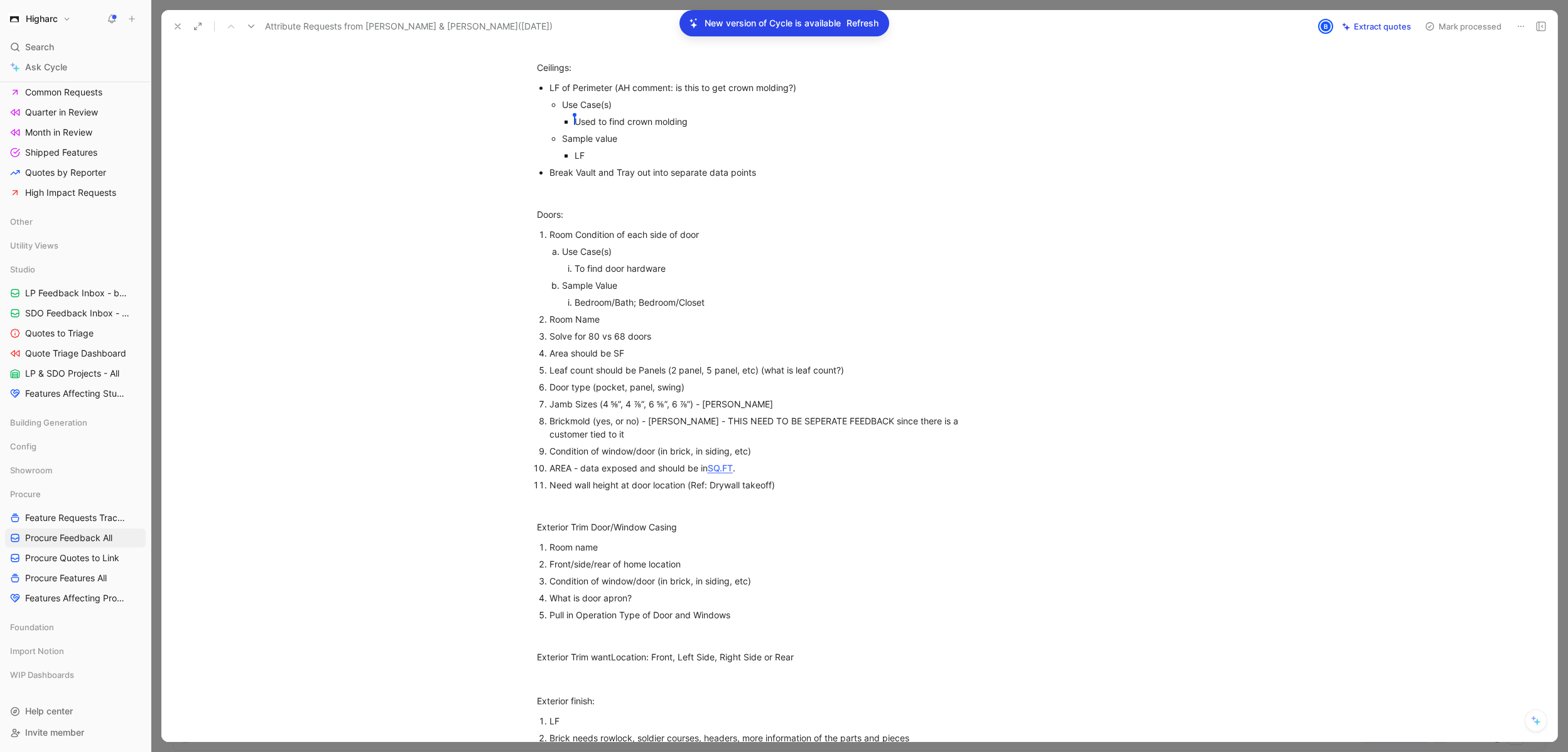
scroll to position [452, 0]
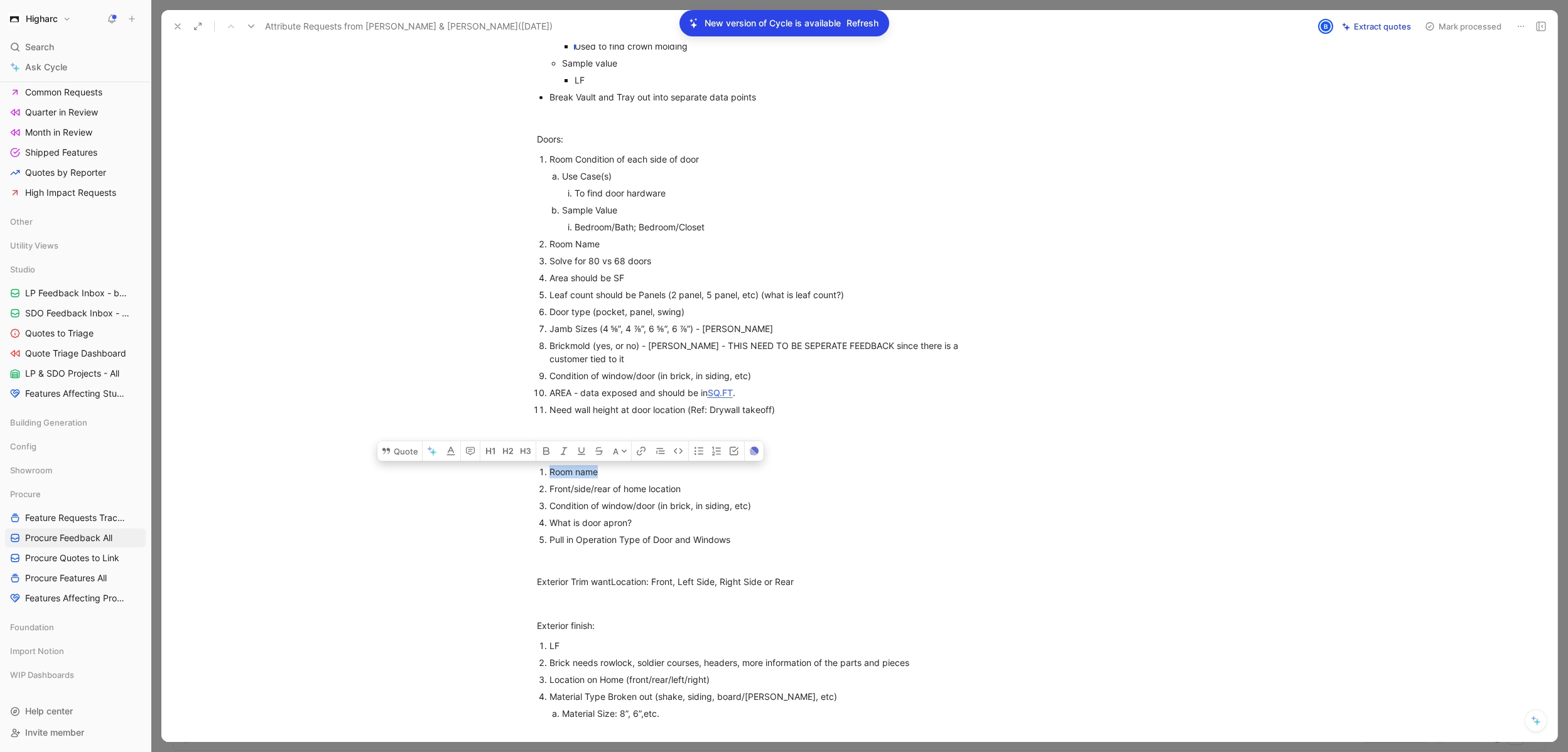
drag, startPoint x: 617, startPoint y: 477, endPoint x: 493, endPoint y: 472, distance: 124.1
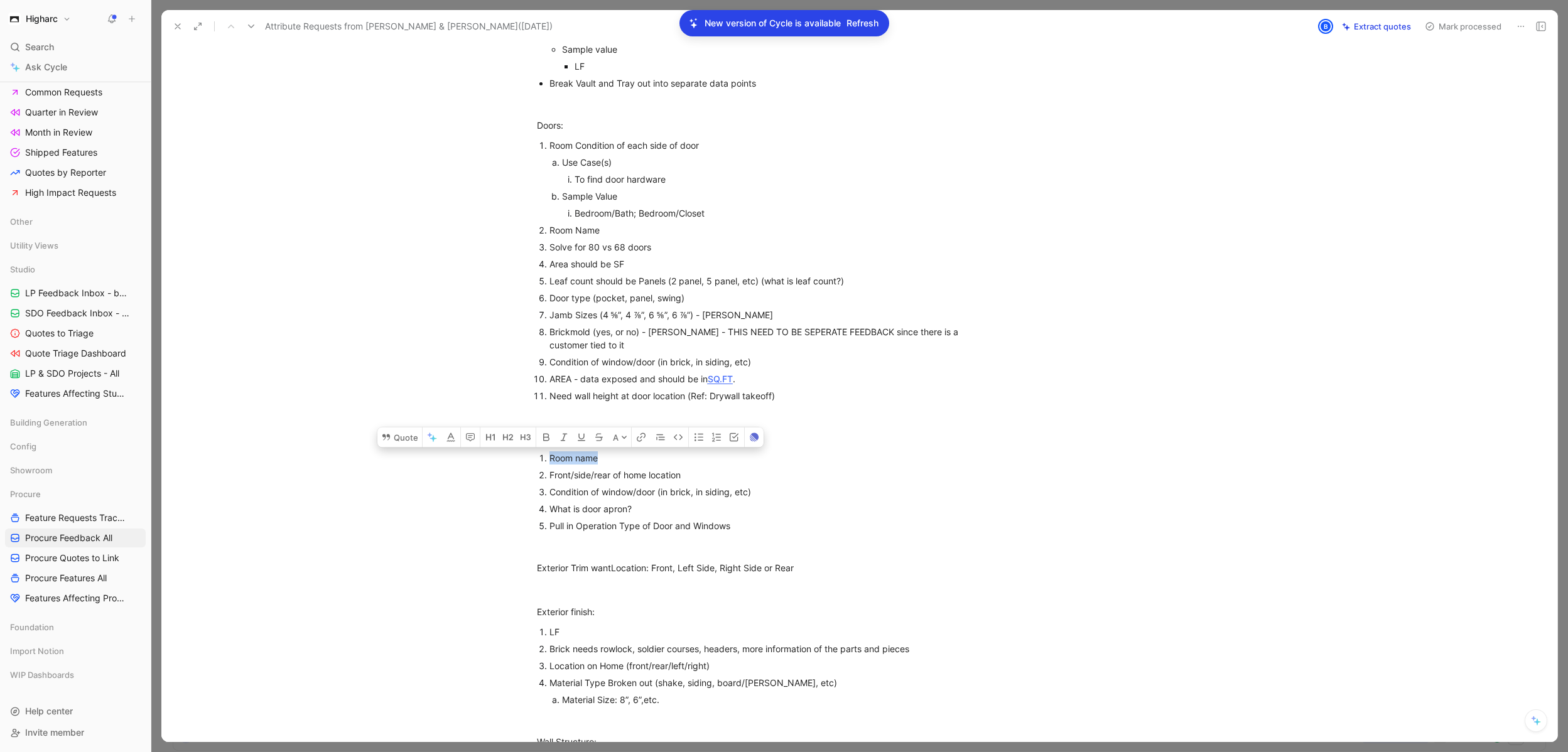
scroll to position [91, 0]
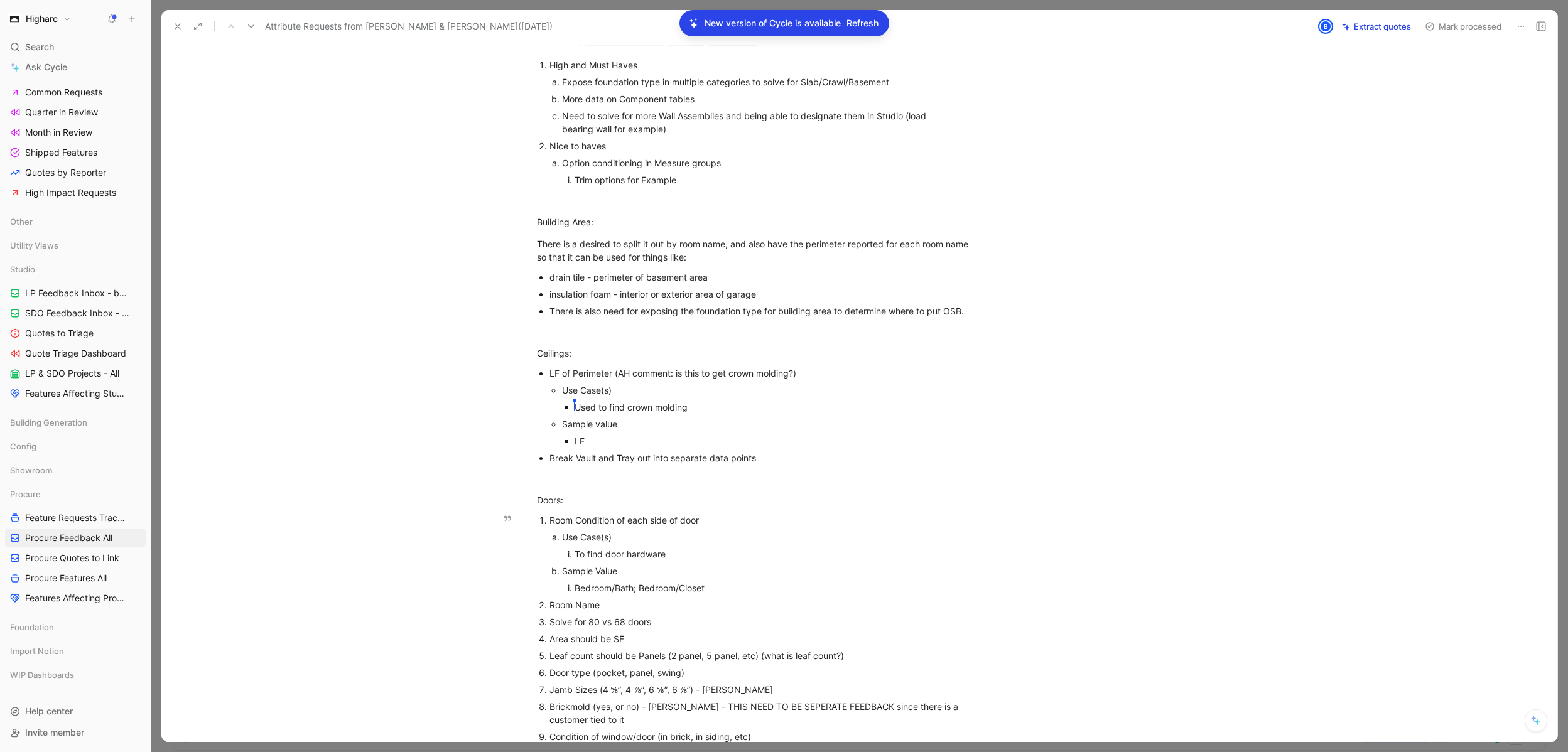
click at [714, 575] on div "Sample Value" at bounding box center [755, 571] width 386 height 14
click at [715, 591] on div "Bedroom/Bath; Bedroom/Closet" at bounding box center [749, 589] width 349 height 14
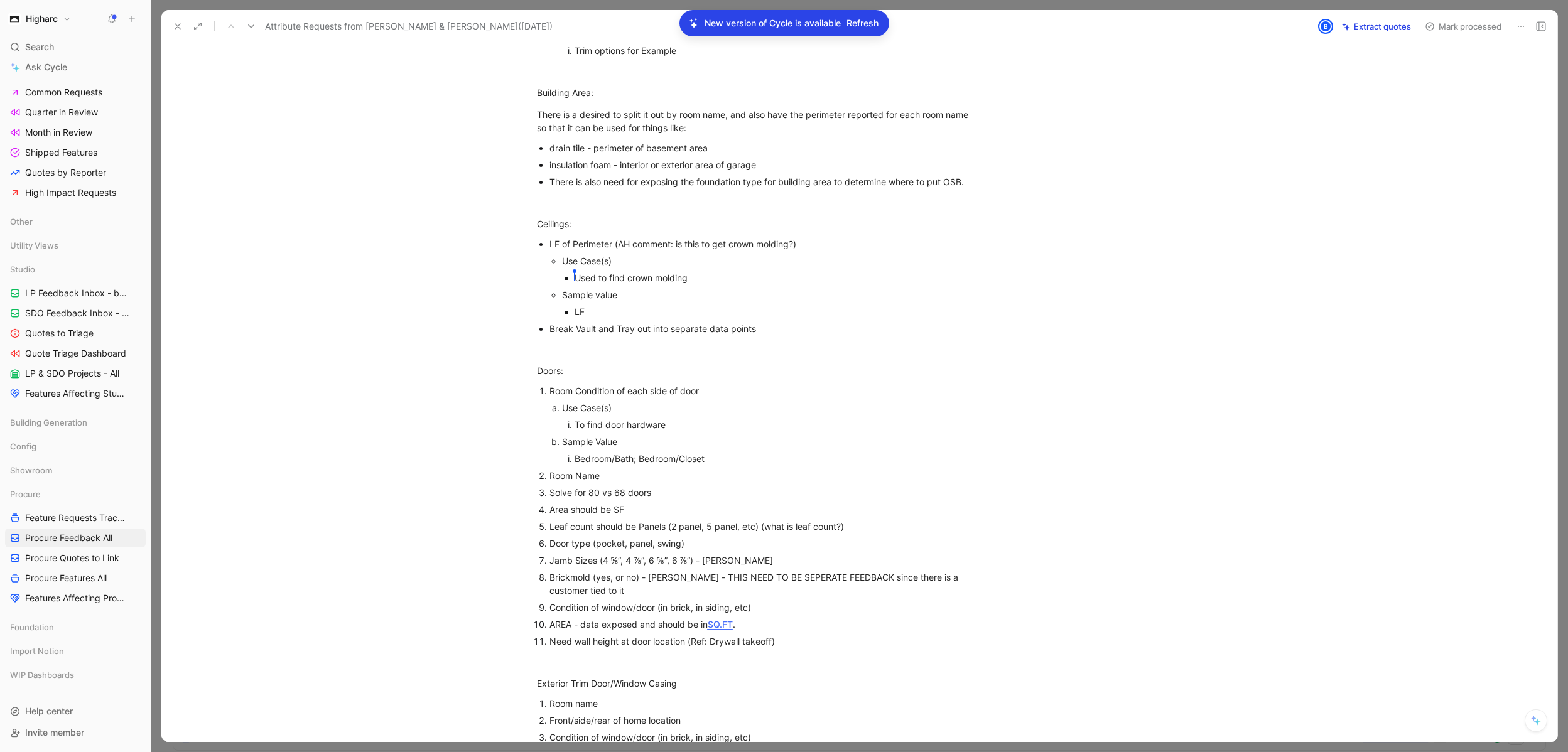
scroll to position [242, 0]
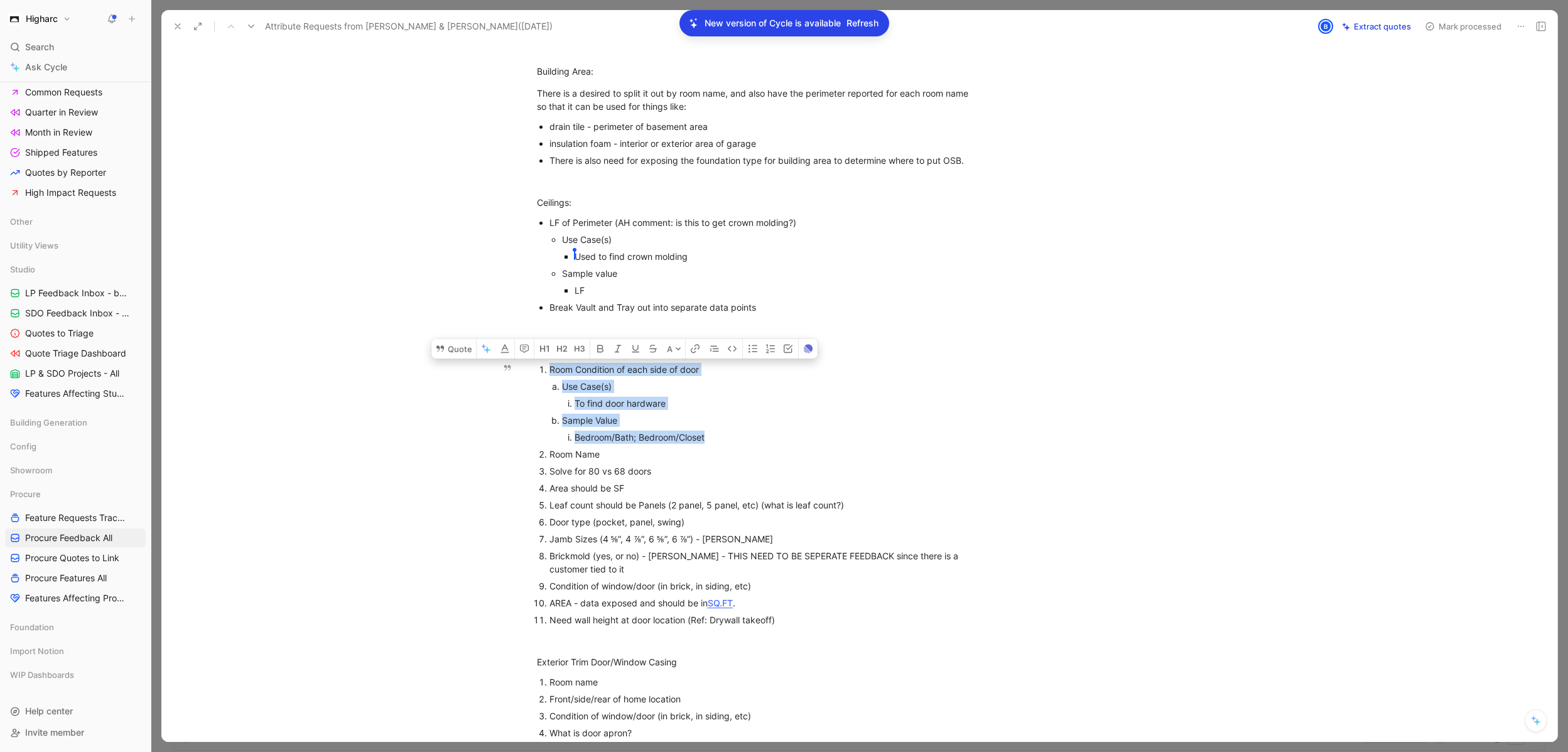
drag, startPoint x: 722, startPoint y: 438, endPoint x: 539, endPoint y: 369, distance: 195.6
click at [549, 369] on li "Room Condition of each side of door Use Case(s) To find door hardware Sample Va…" at bounding box center [759, 404] width 422 height 85
click at [666, 442] on div "Bedroom/Bath; Bedroom/Closet" at bounding box center [749, 437] width 349 height 14
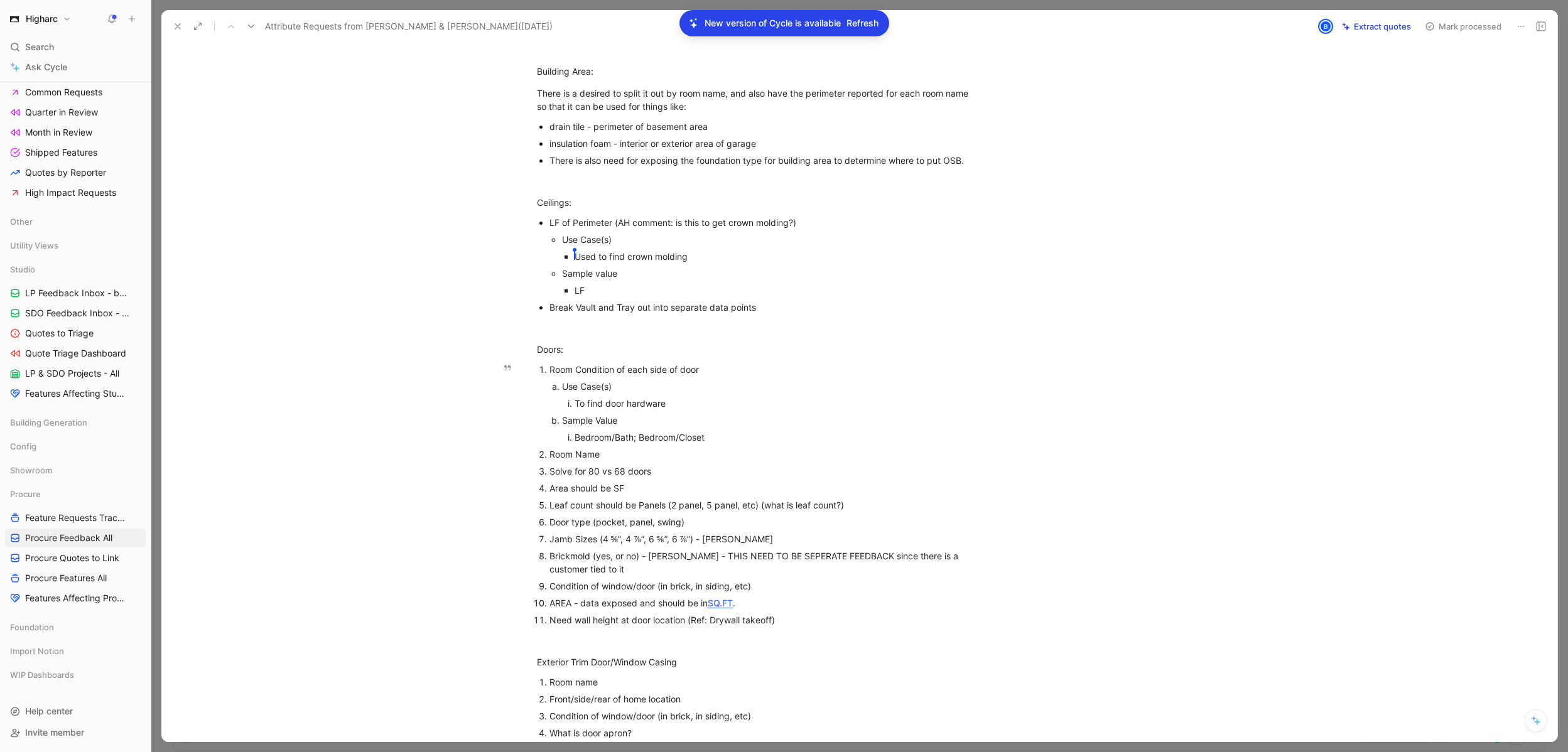
click at [611, 409] on div "To find door hardware" at bounding box center [749, 404] width 349 height 14
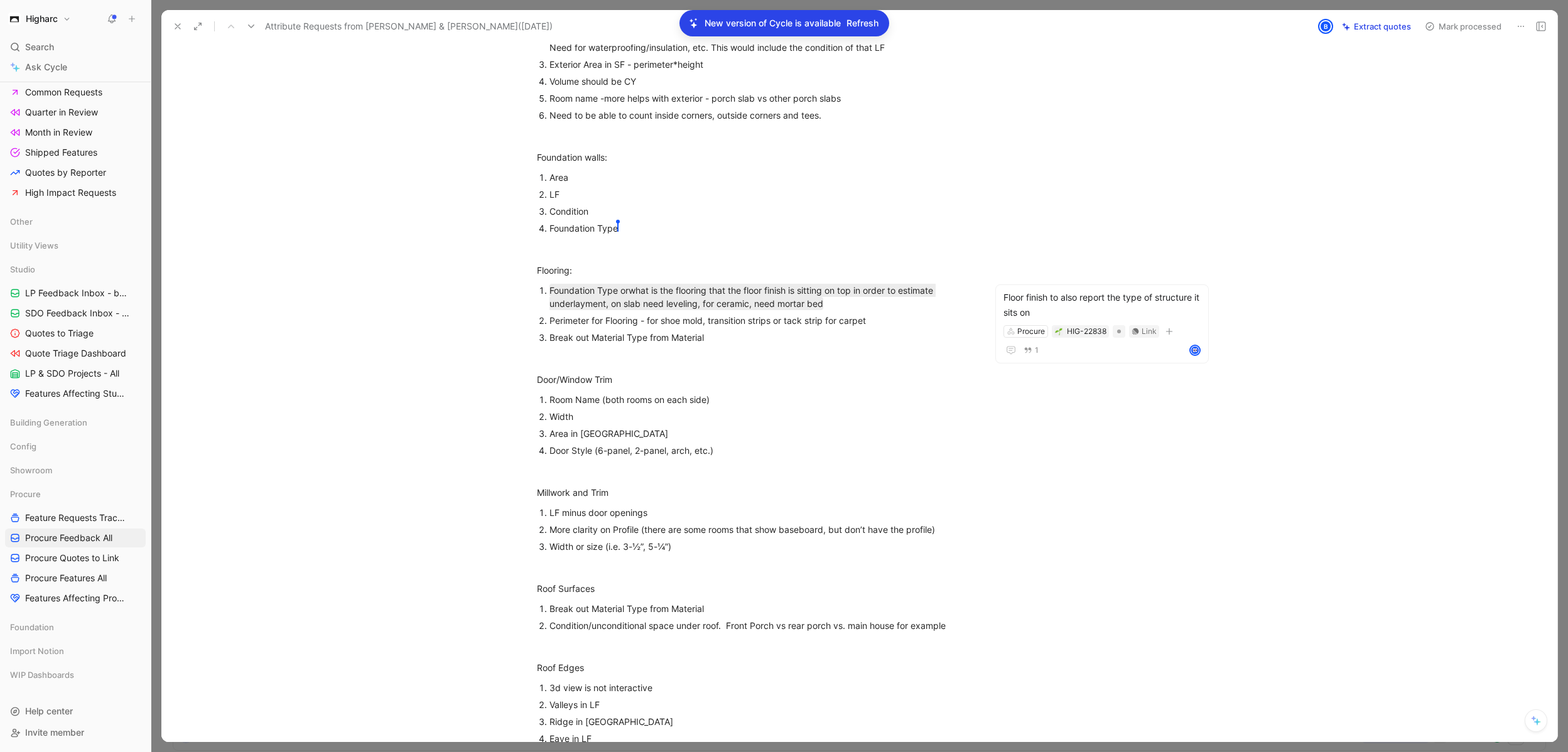
scroll to position [1893, 0]
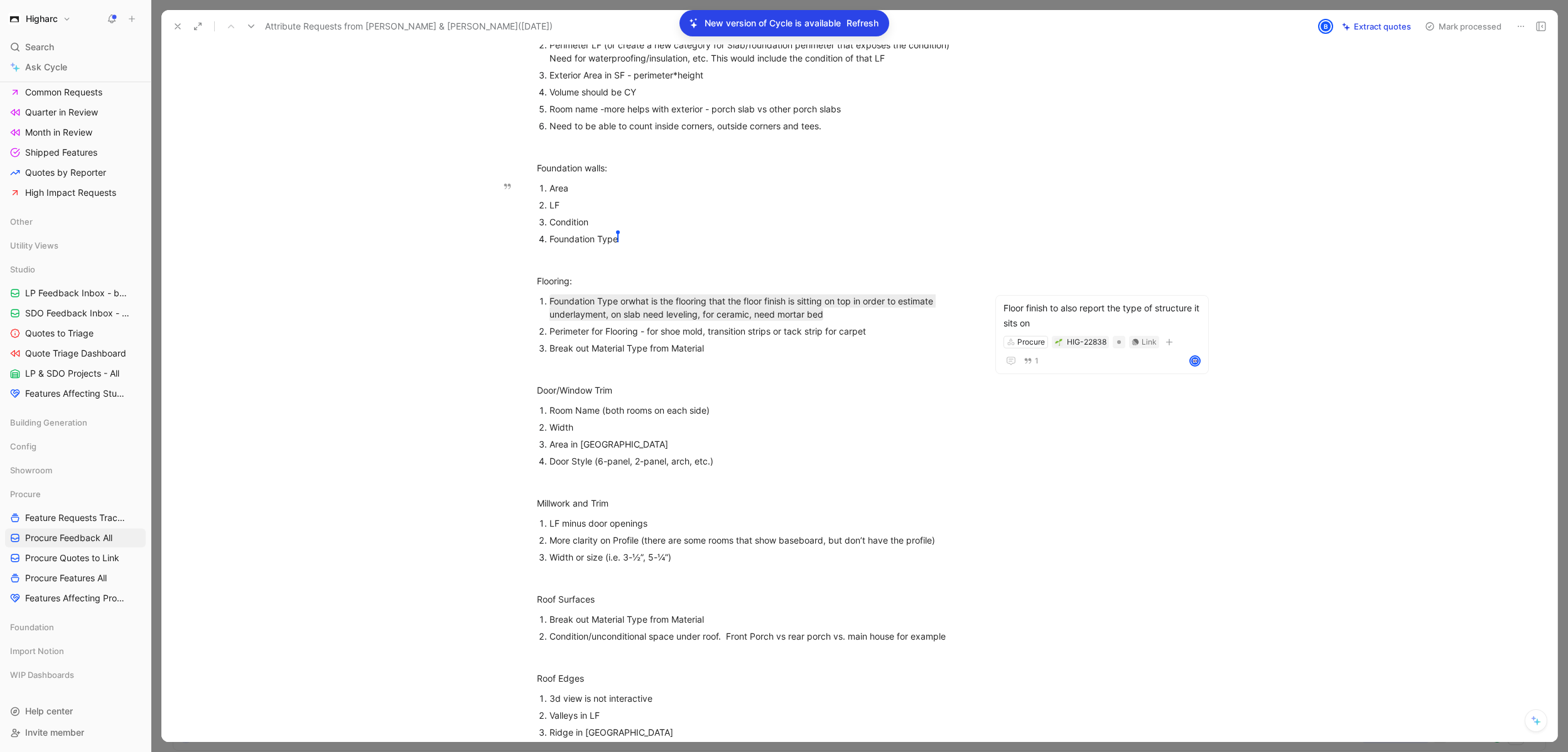
click at [647, 214] on p "Condition" at bounding box center [759, 222] width 422 height 17
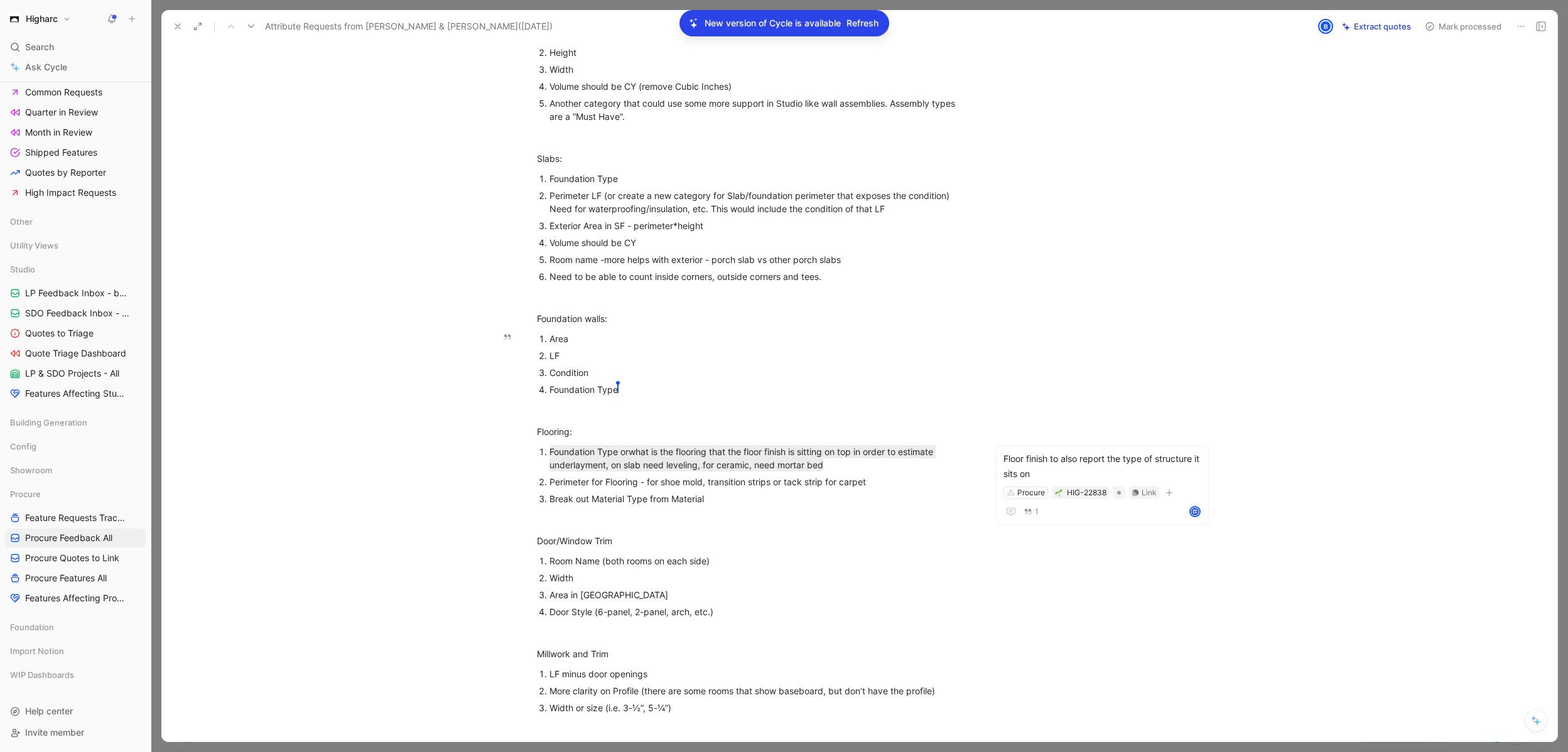
scroll to position [1765, 0]
click at [587, 336] on div "Area" at bounding box center [759, 339] width 422 height 14
click at [614, 378] on div "Condition" at bounding box center [759, 373] width 422 height 14
drag, startPoint x: 560, startPoint y: 357, endPoint x: 537, endPoint y: 354, distance: 23.2
click at [549, 354] on li "LF" at bounding box center [759, 356] width 422 height 17
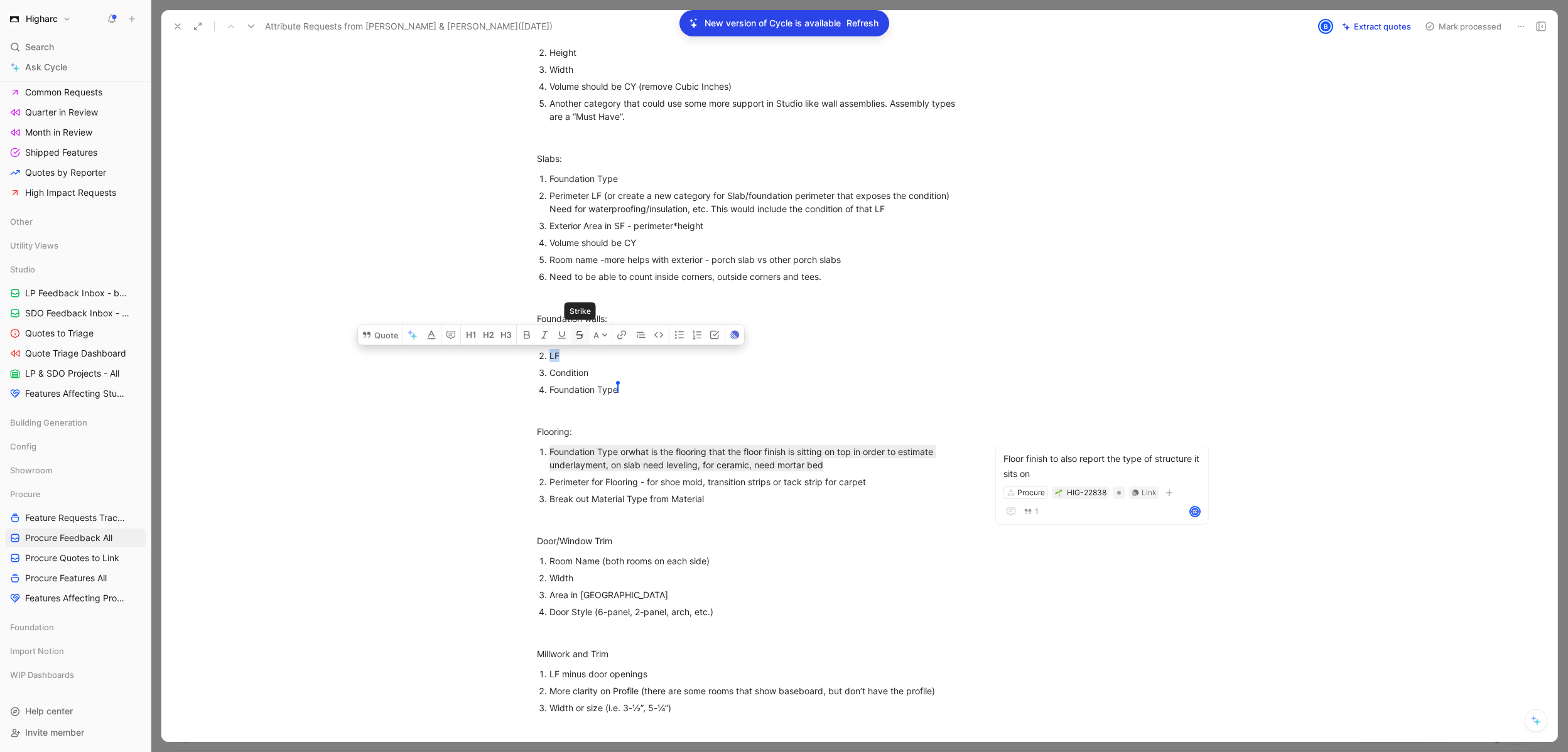
click at [574, 338] on icon "button" at bounding box center [579, 335] width 10 height 10
click at [628, 391] on div "Foundation Type [PERSON_NAME]" at bounding box center [759, 390] width 422 height 14
drag, startPoint x: 635, startPoint y: 391, endPoint x: 536, endPoint y: 389, distance: 99.0
click at [549, 389] on li "Foundation Type [PERSON_NAME]" at bounding box center [759, 390] width 422 height 17
drag, startPoint x: 632, startPoint y: 387, endPoint x: 542, endPoint y: 391, distance: 90.1
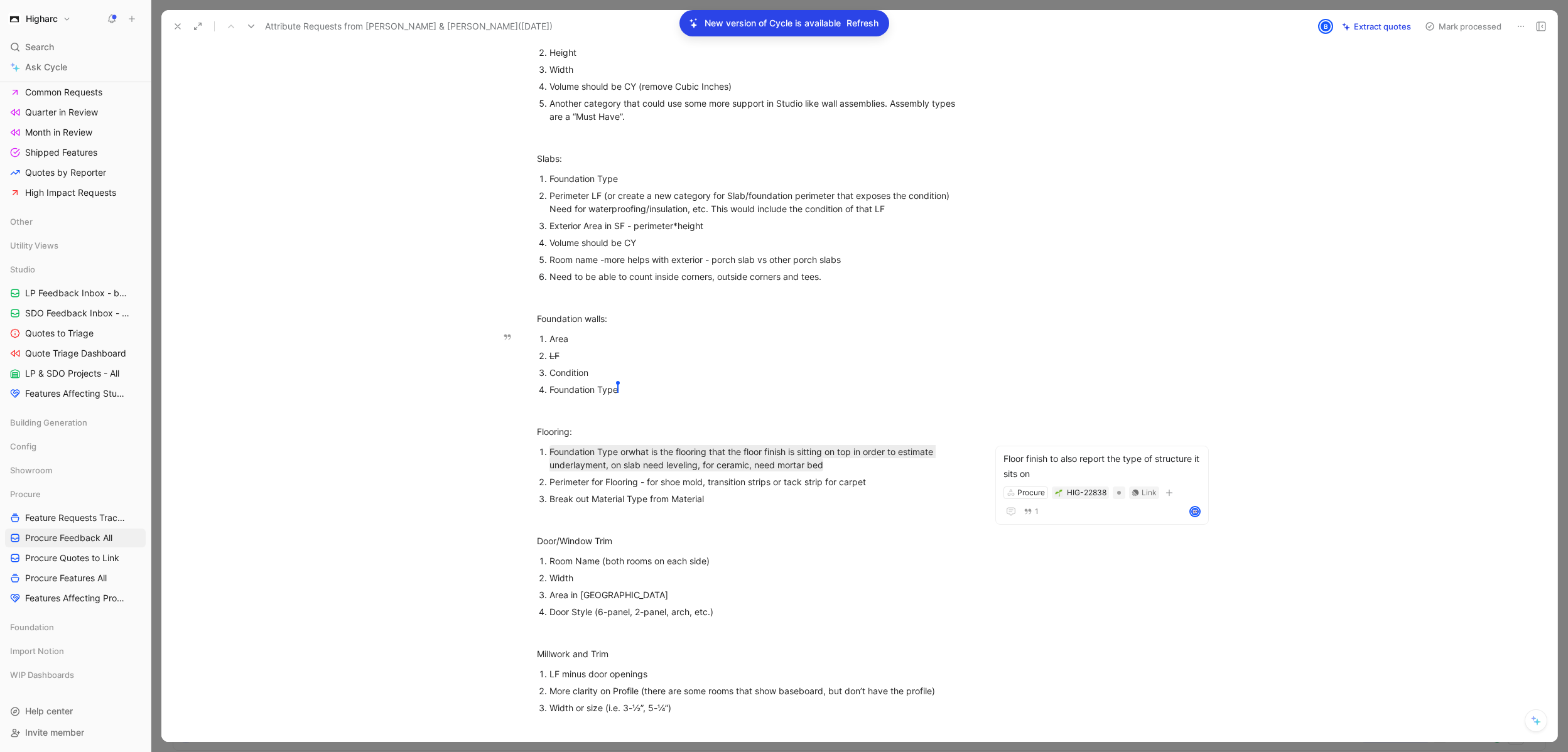
click at [549, 391] on li "Foundation Type [PERSON_NAME]" at bounding box center [759, 390] width 422 height 17
click at [585, 361] on div "LF" at bounding box center [759, 356] width 422 height 14
drag, startPoint x: 587, startPoint y: 351, endPoint x: 560, endPoint y: 356, distance: 27.5
click at [560, 356] on div "LF DONE" at bounding box center [759, 356] width 422 height 14
copy span "DONE"
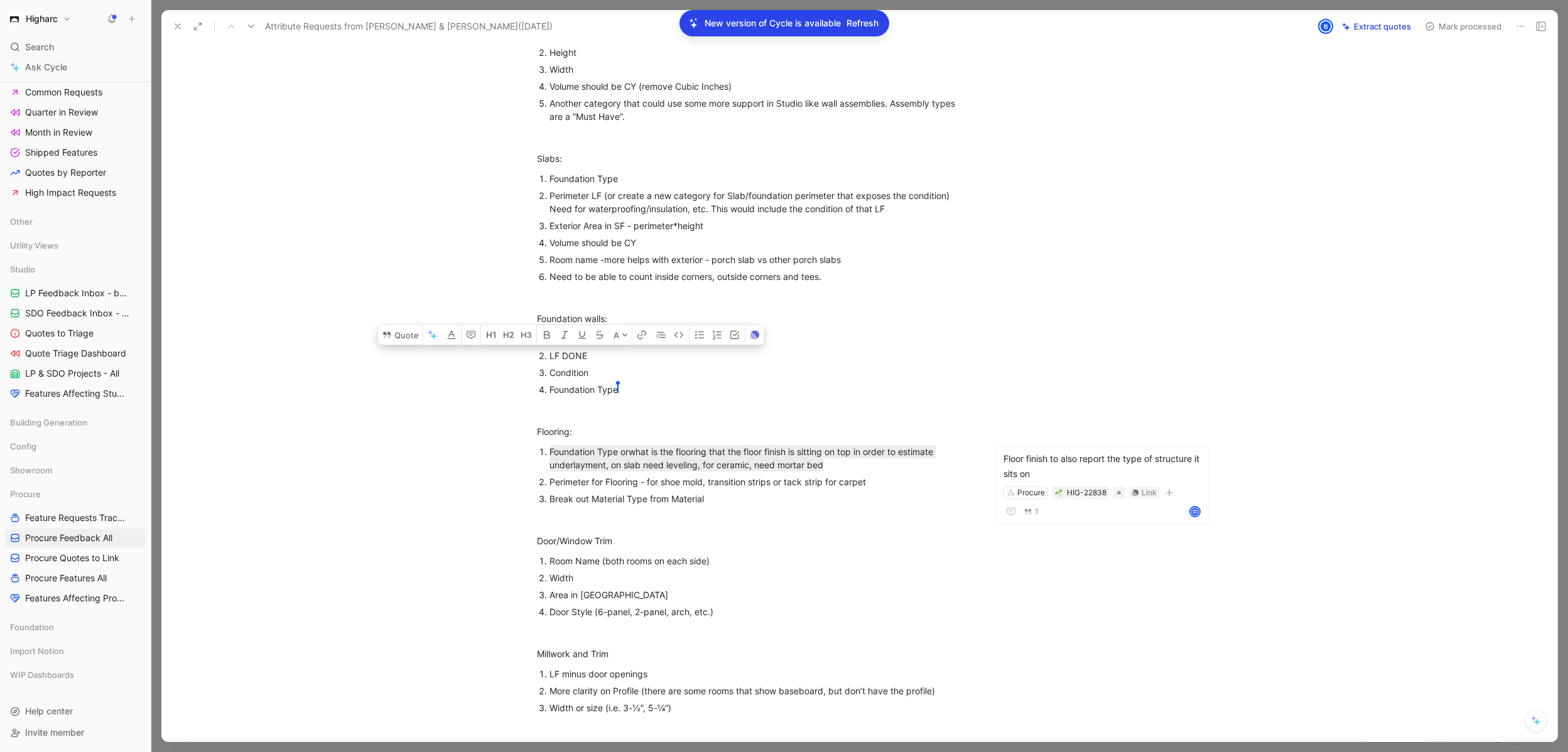
click at [646, 388] on div "Foundation Type [PERSON_NAME]" at bounding box center [759, 390] width 422 height 14
click at [733, 558] on div "Room Name (both rooms on each side)" at bounding box center [759, 562] width 422 height 14
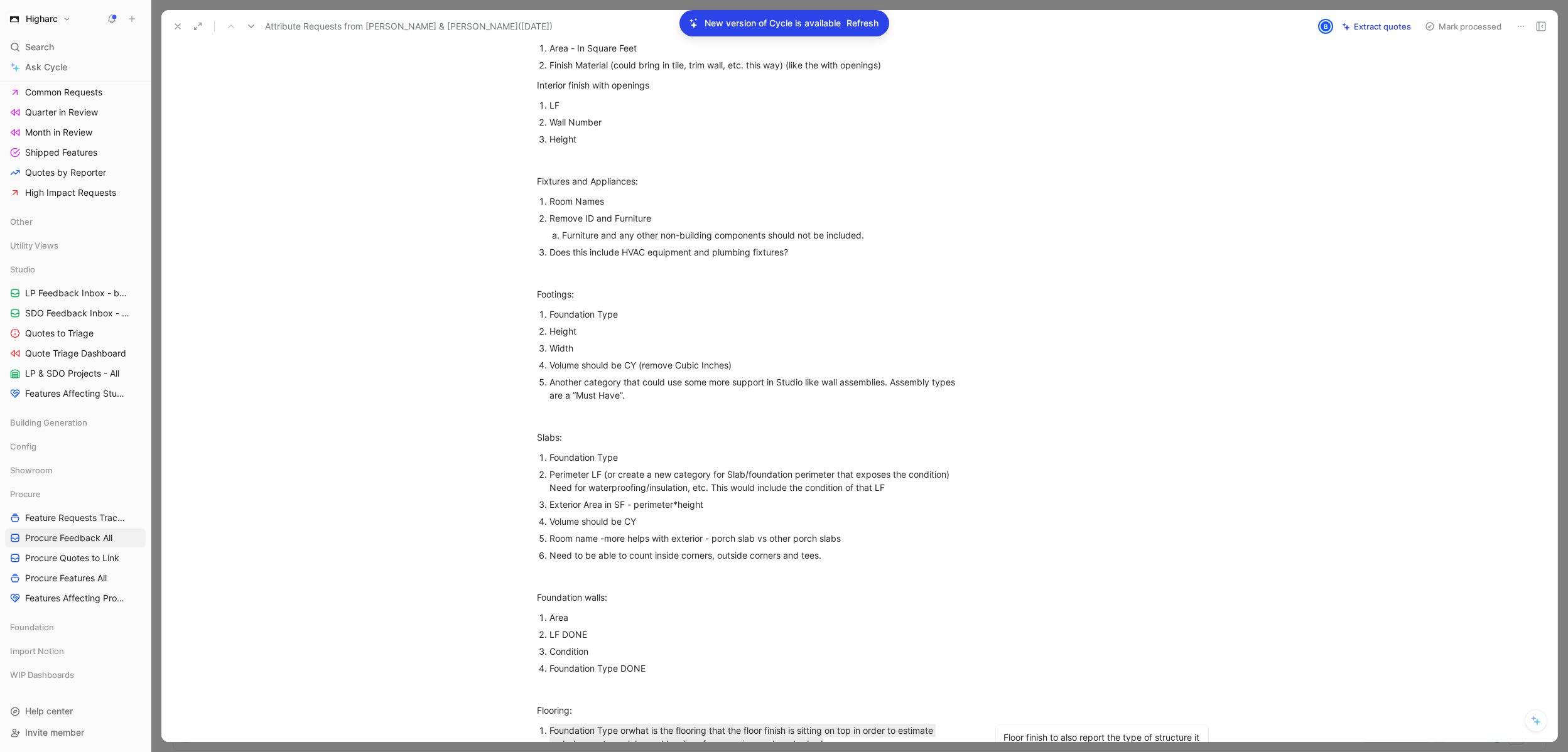
scroll to position [1507, 0]
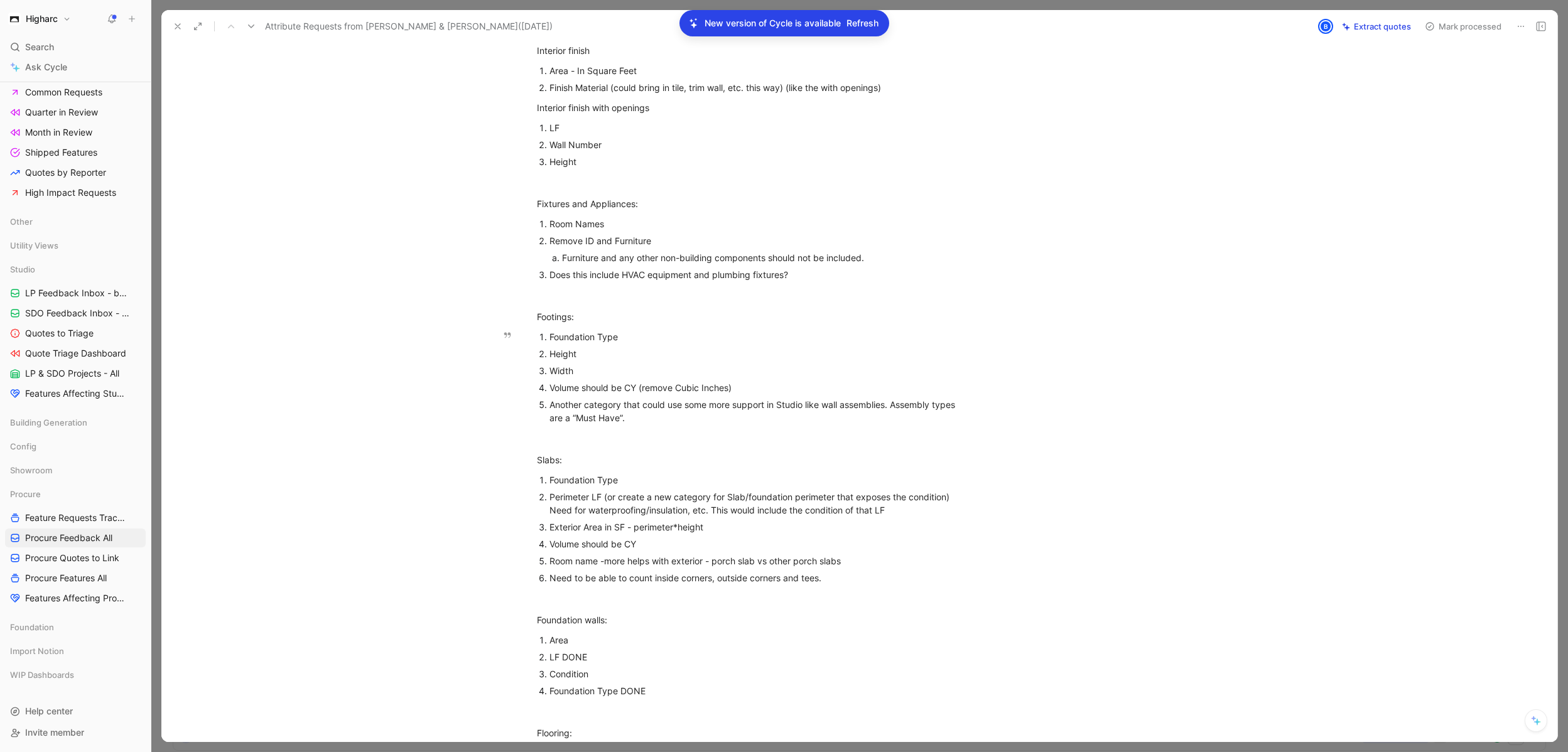
click at [682, 335] on div "Update all lines with Use case(s) and Sample Values If specific to a customer, …" at bounding box center [754, 98] width 1132 height 2935
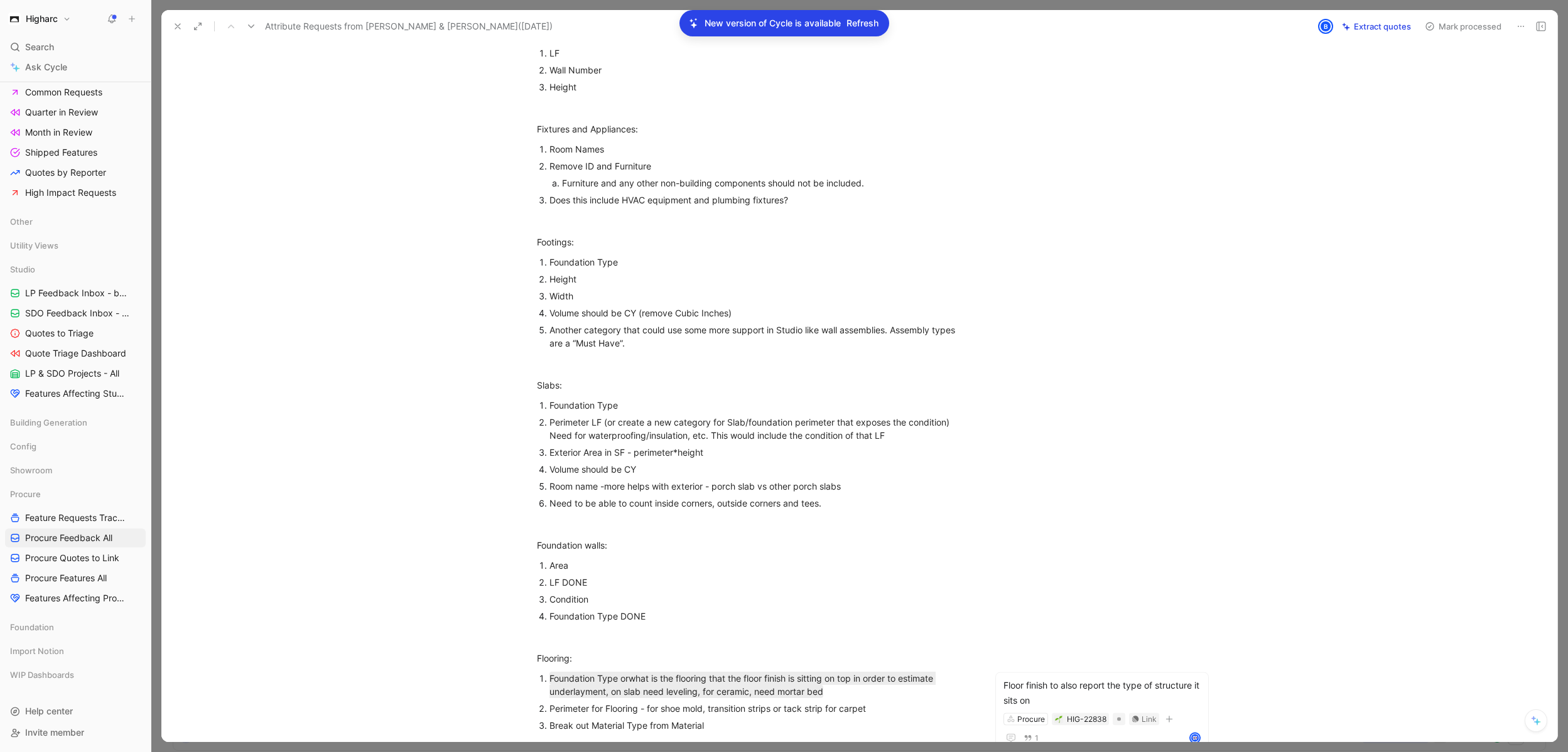
scroll to position [1560, 0]
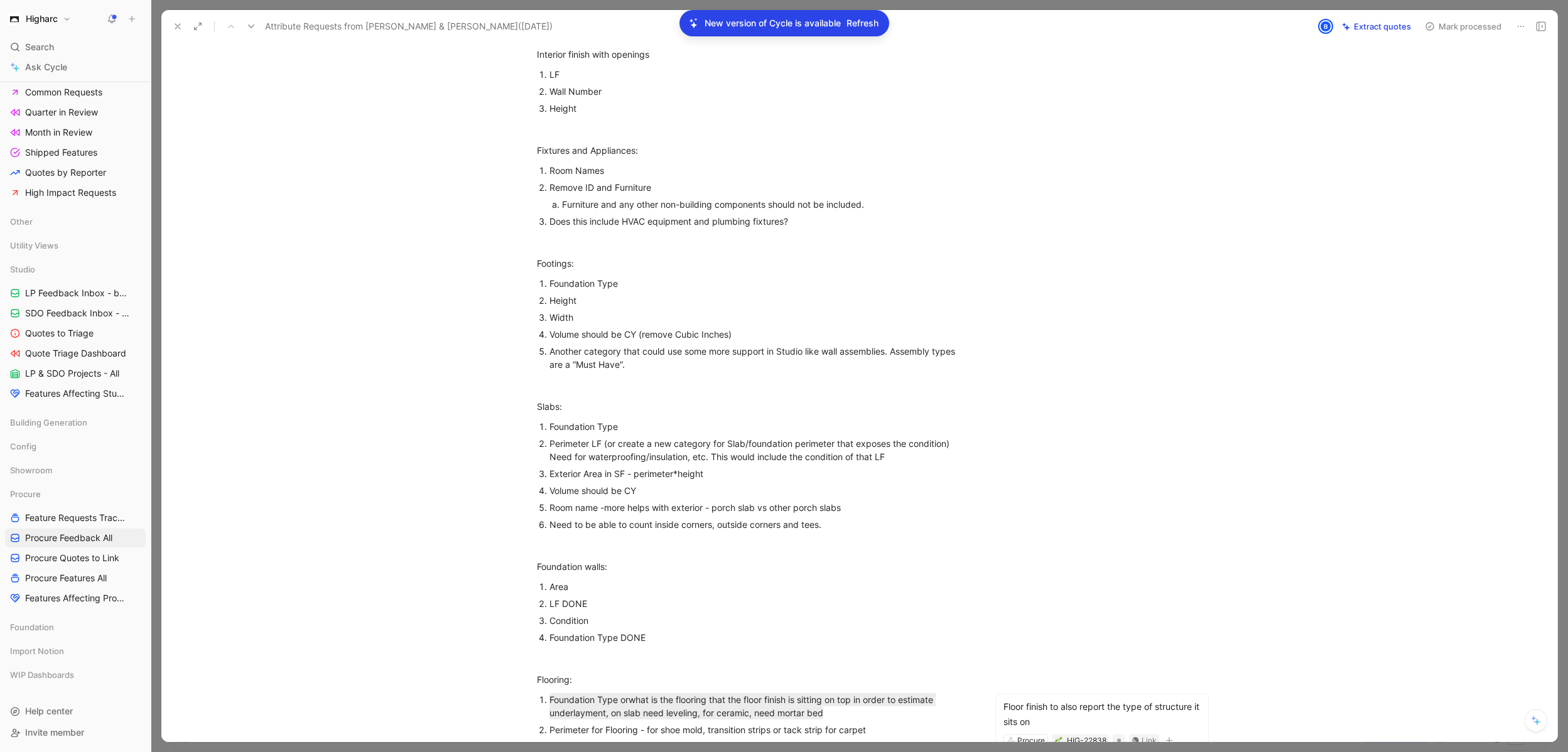
click at [627, 288] on div "Foundation Type" at bounding box center [759, 284] width 422 height 14
click at [605, 299] on div "Height" at bounding box center [759, 301] width 422 height 14
click at [605, 314] on div "Width" at bounding box center [759, 318] width 422 height 14
click at [749, 330] on div "Volume should be CY (remove Cubic Inches)" at bounding box center [759, 335] width 422 height 14
click at [749, 333] on div "Volume should be CY (remove Cubic Inches)" at bounding box center [759, 335] width 422 height 14
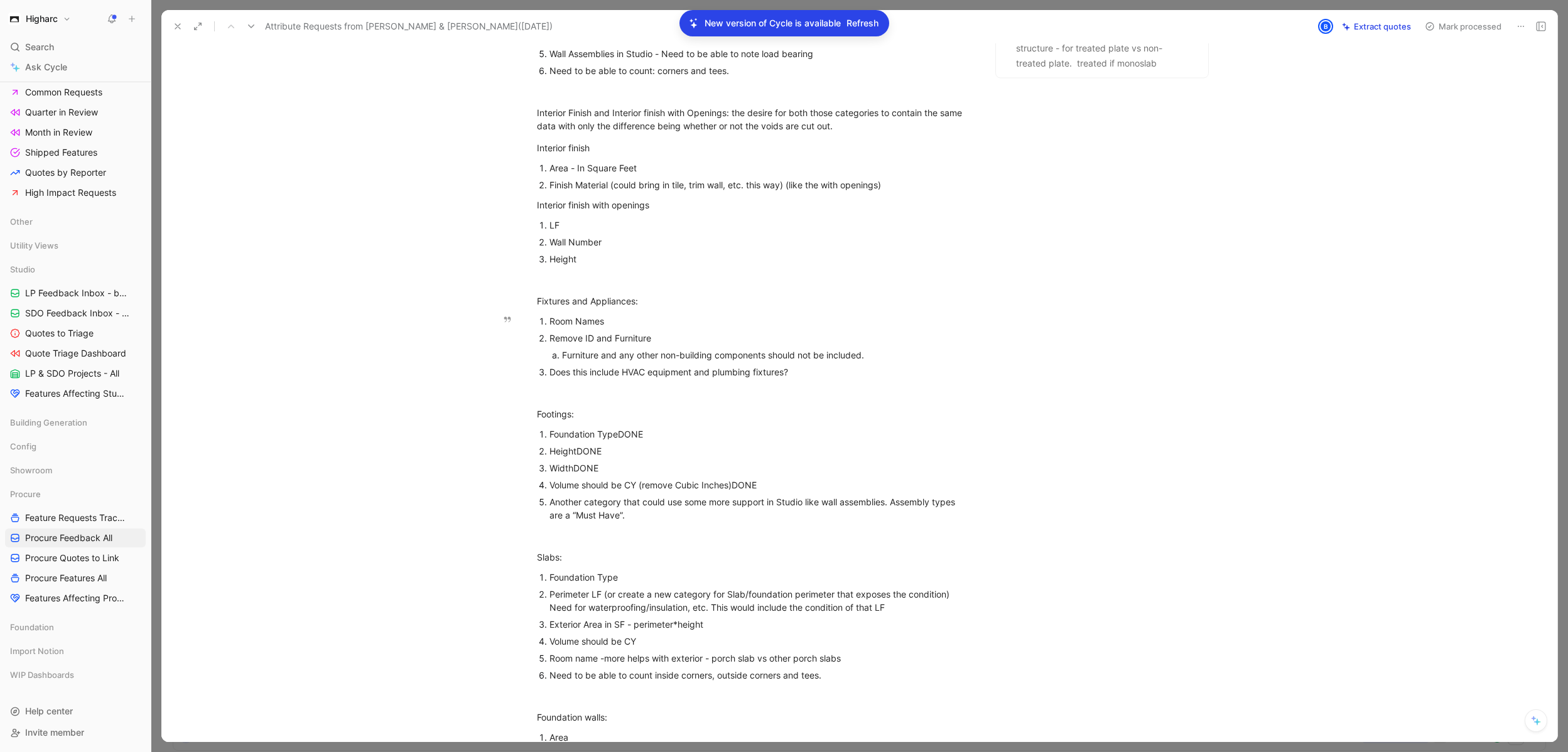
scroll to position [1334, 0]
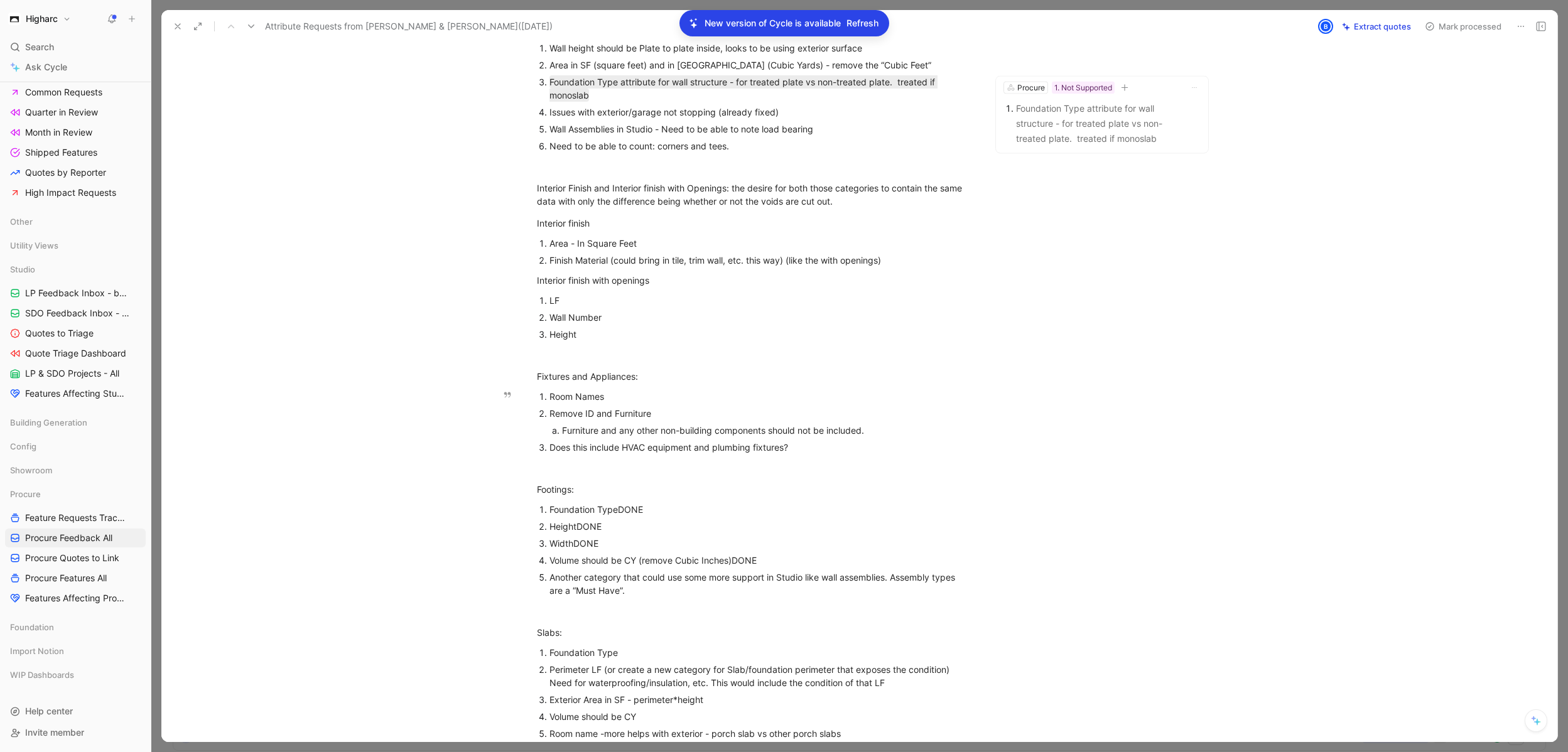
click at [697, 411] on div "Remove ID and Furniture" at bounding box center [759, 414] width 422 height 14
click at [647, 395] on div "Room Names" at bounding box center [759, 397] width 422 height 14
click at [647, 399] on div "Room Names" at bounding box center [759, 397] width 422 height 14
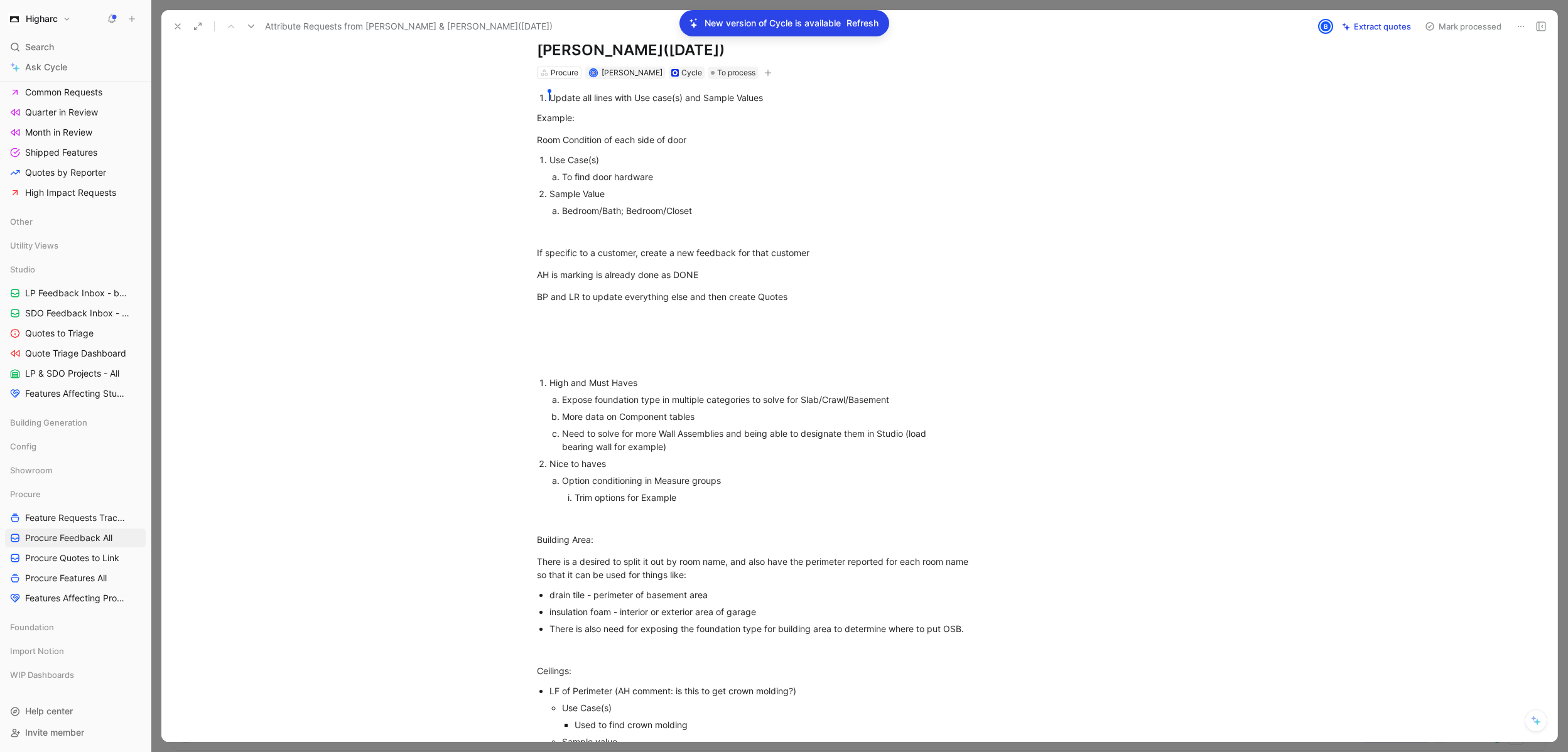
scroll to position [58, 0]
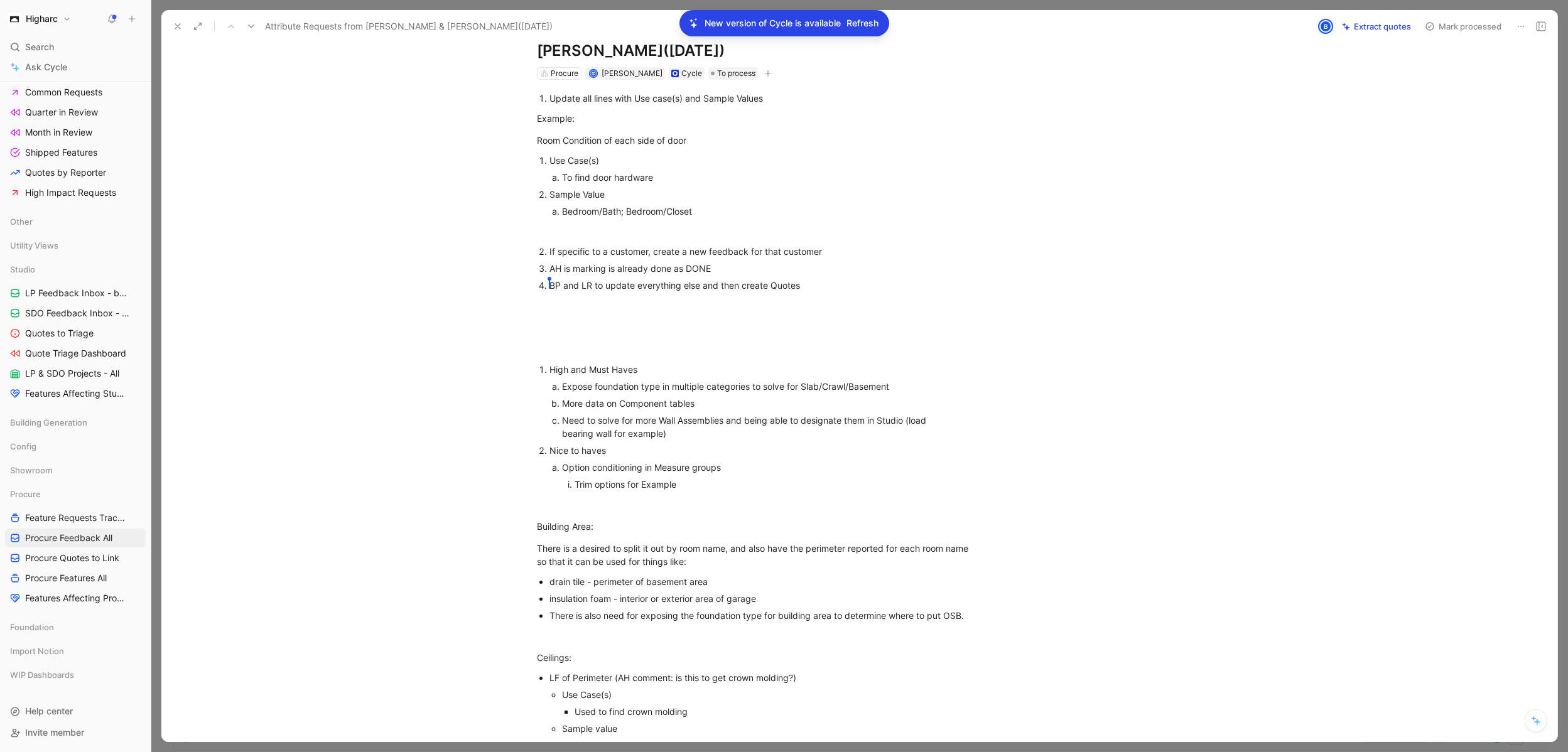
click at [174, 26] on icon at bounding box center [178, 26] width 10 height 10
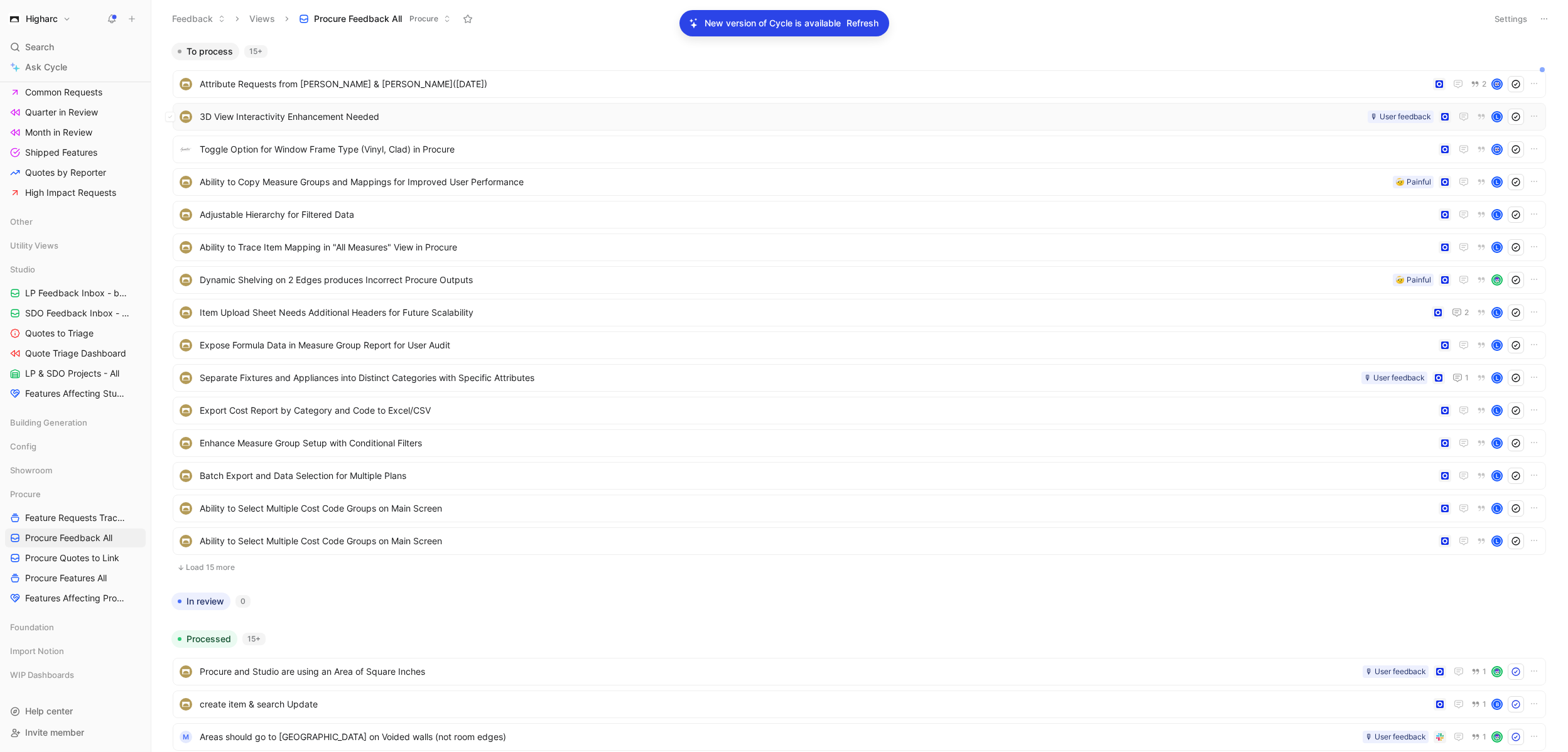
click at [368, 118] on span "3D View Interactivity Enhancement Needed" at bounding box center [781, 117] width 1163 height 15
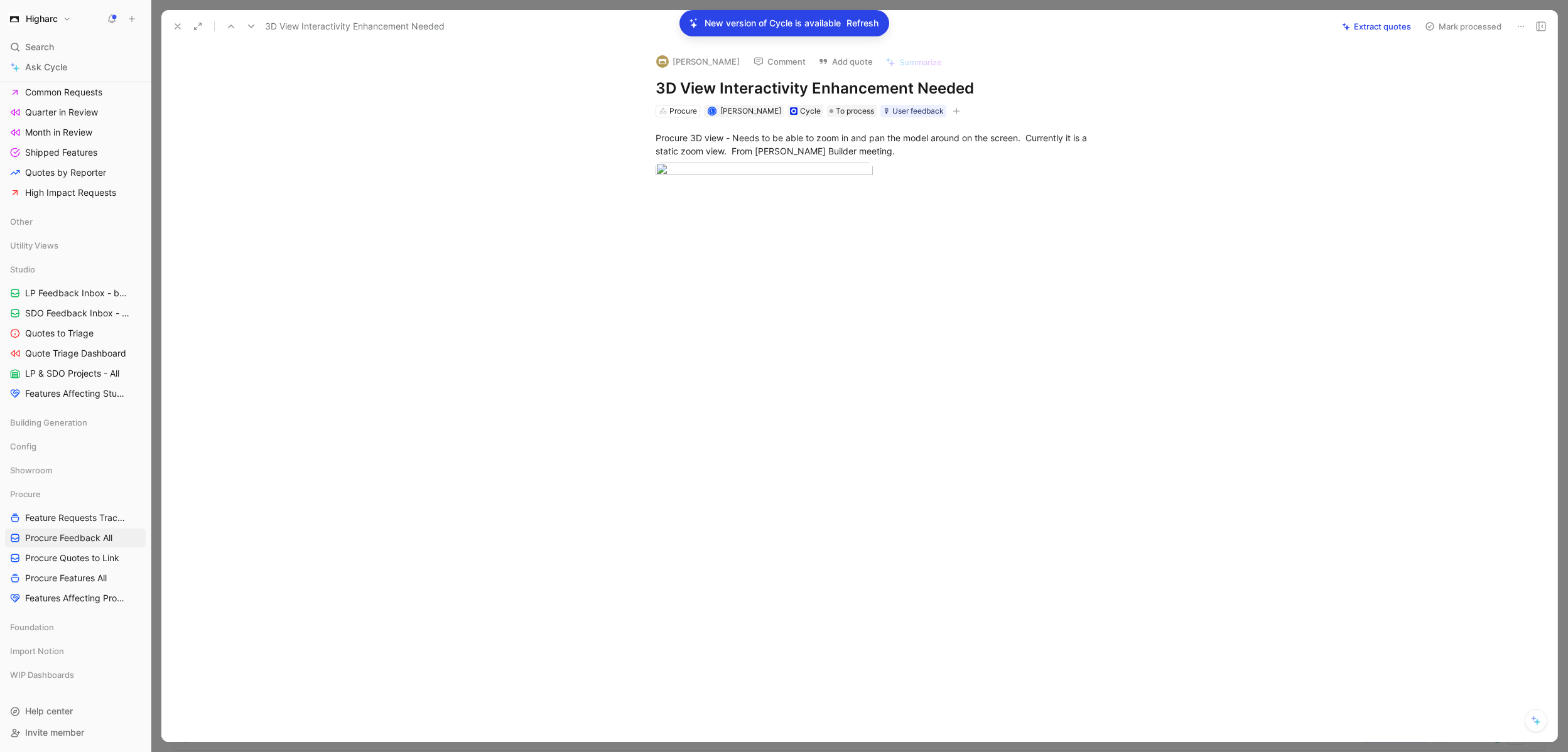
click at [176, 26] on icon at bounding box center [178, 26] width 10 height 10
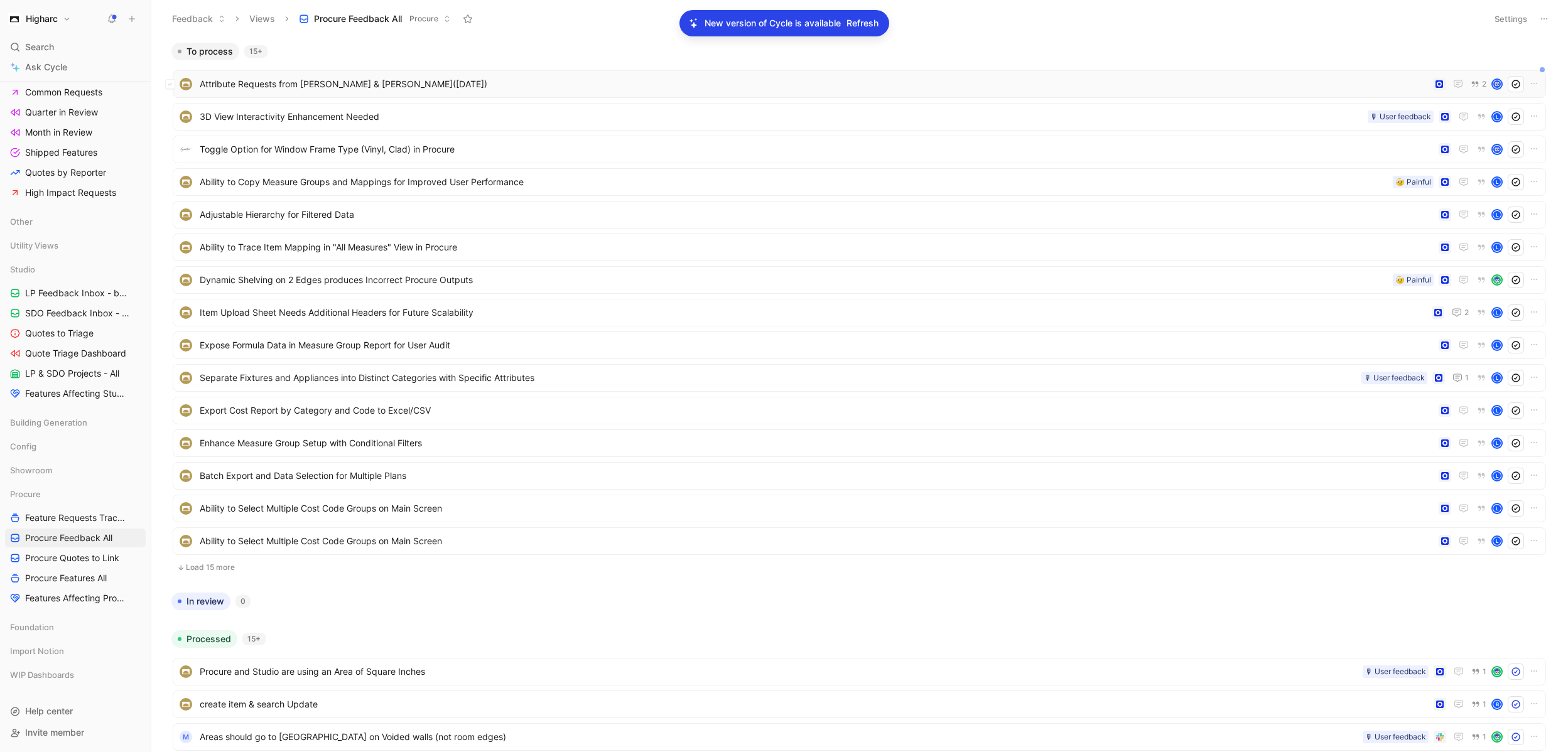
click at [389, 91] on span "Attribute Requests from [PERSON_NAME] & [PERSON_NAME]([DATE])" at bounding box center [813, 84] width 1228 height 15
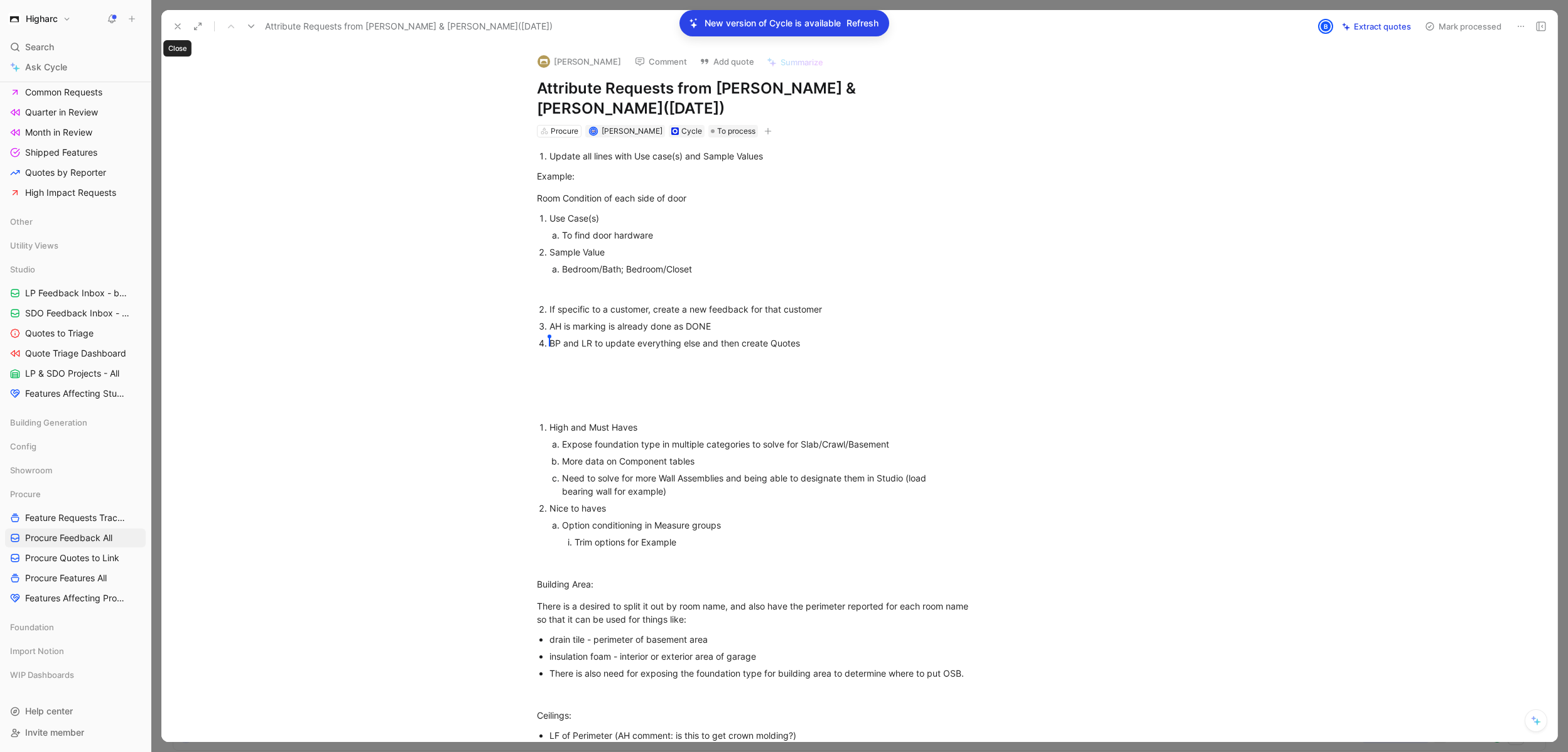
click at [179, 26] on icon at bounding box center [178, 26] width 10 height 10
